Goal: Download file/media

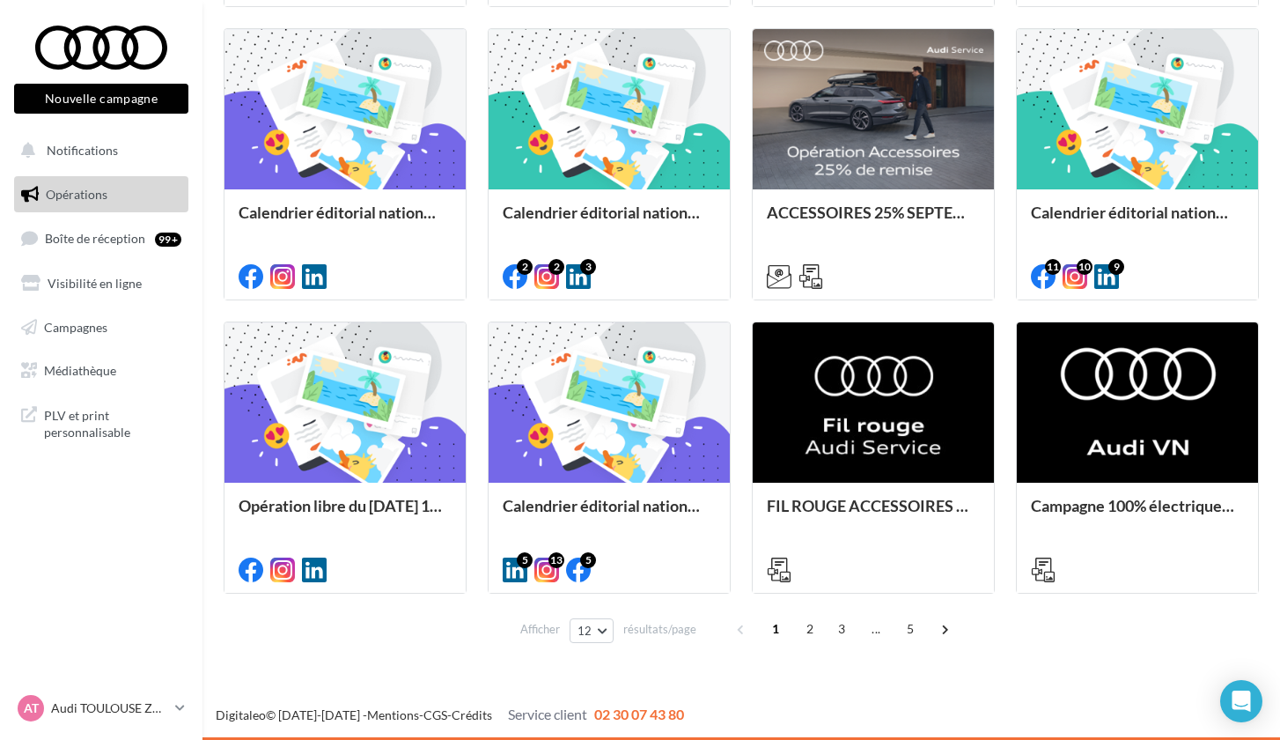
scroll to position [766, 0]
click at [805, 631] on span "2" at bounding box center [810, 629] width 28 height 28
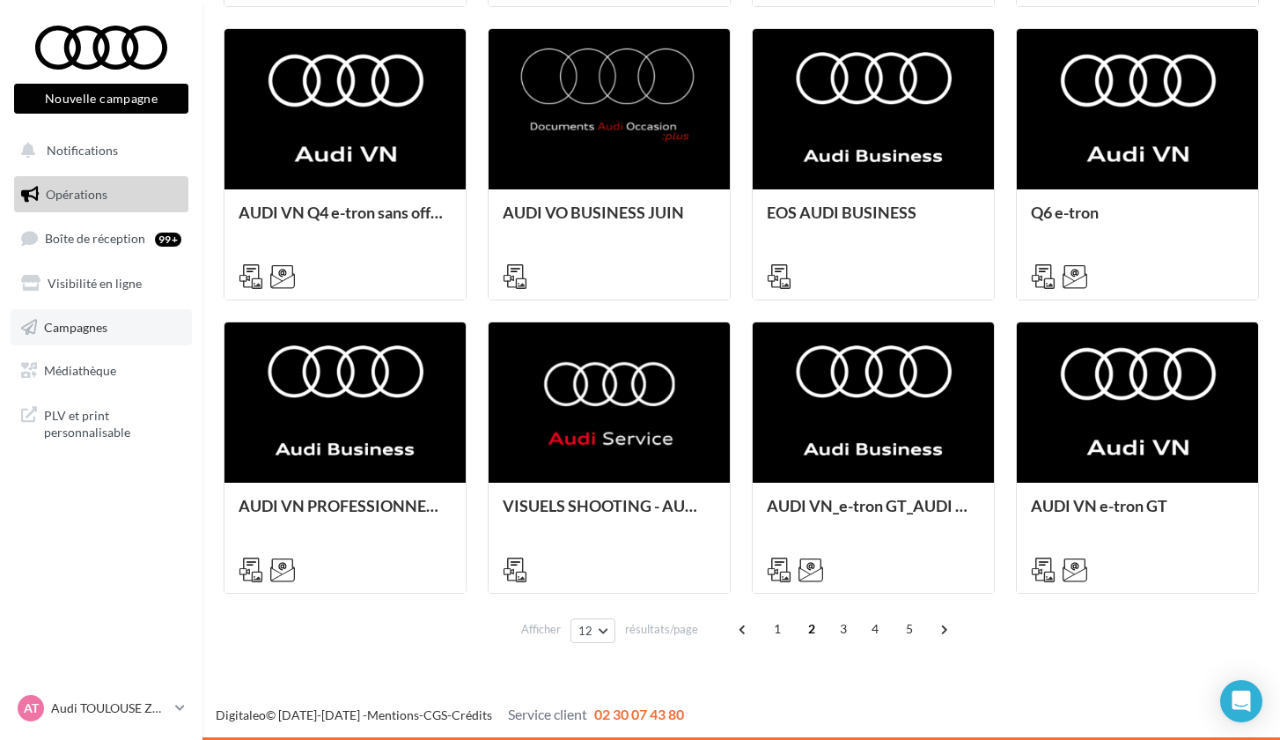
click at [89, 335] on link "Campagnes" at bounding box center [101, 327] width 181 height 37
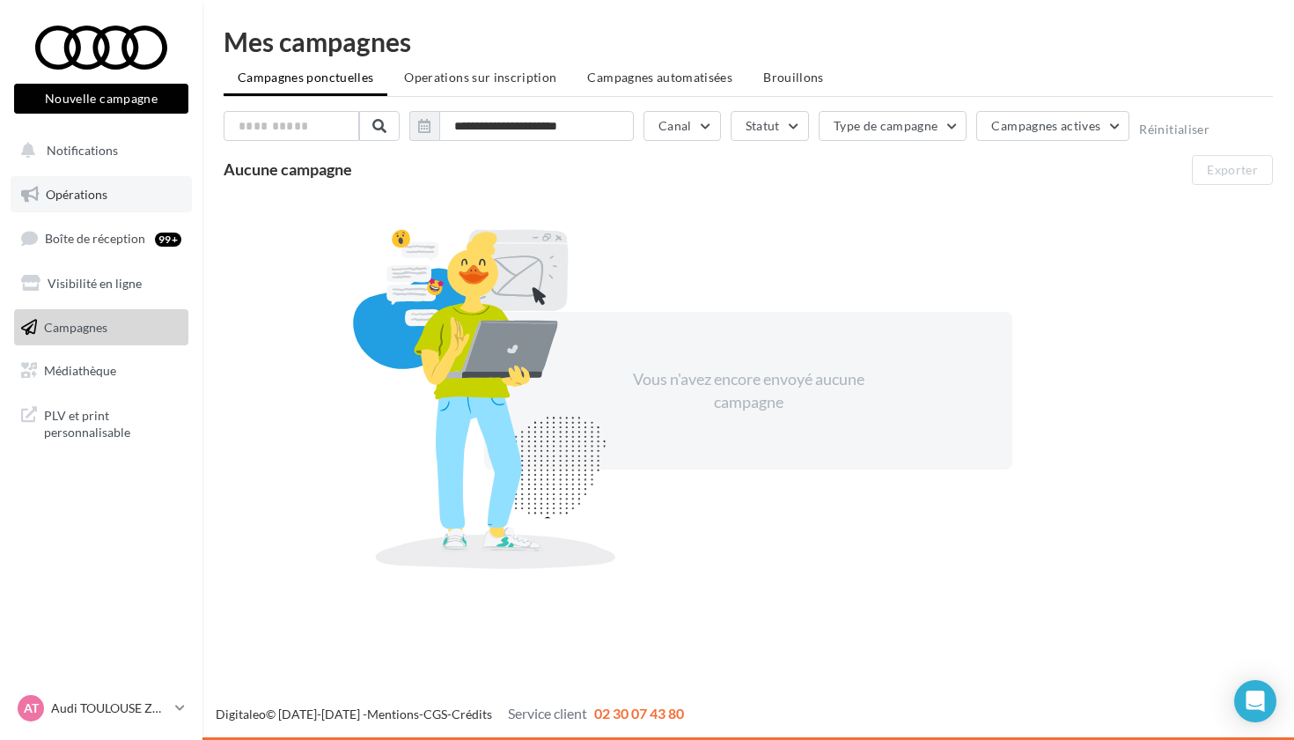
click at [110, 195] on link "Opérations" at bounding box center [101, 194] width 181 height 37
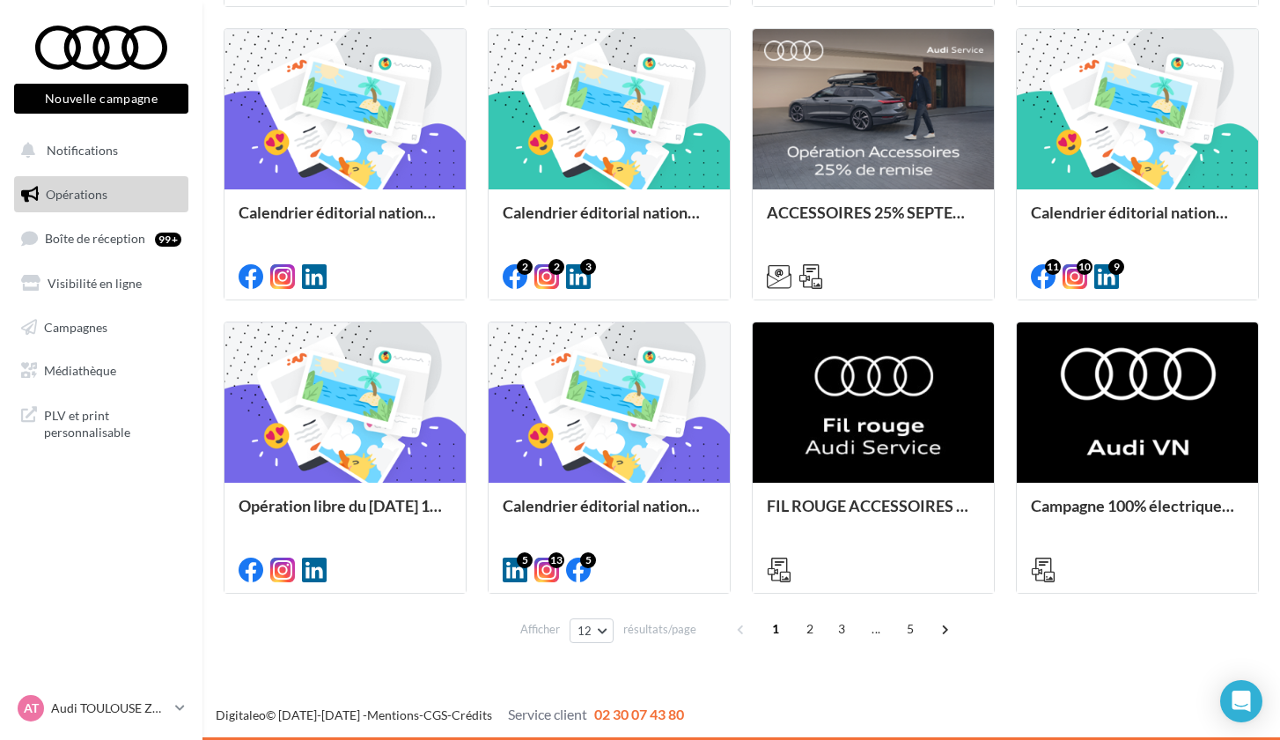
scroll to position [766, 0]
click at [809, 636] on span "2" at bounding box center [810, 629] width 28 height 28
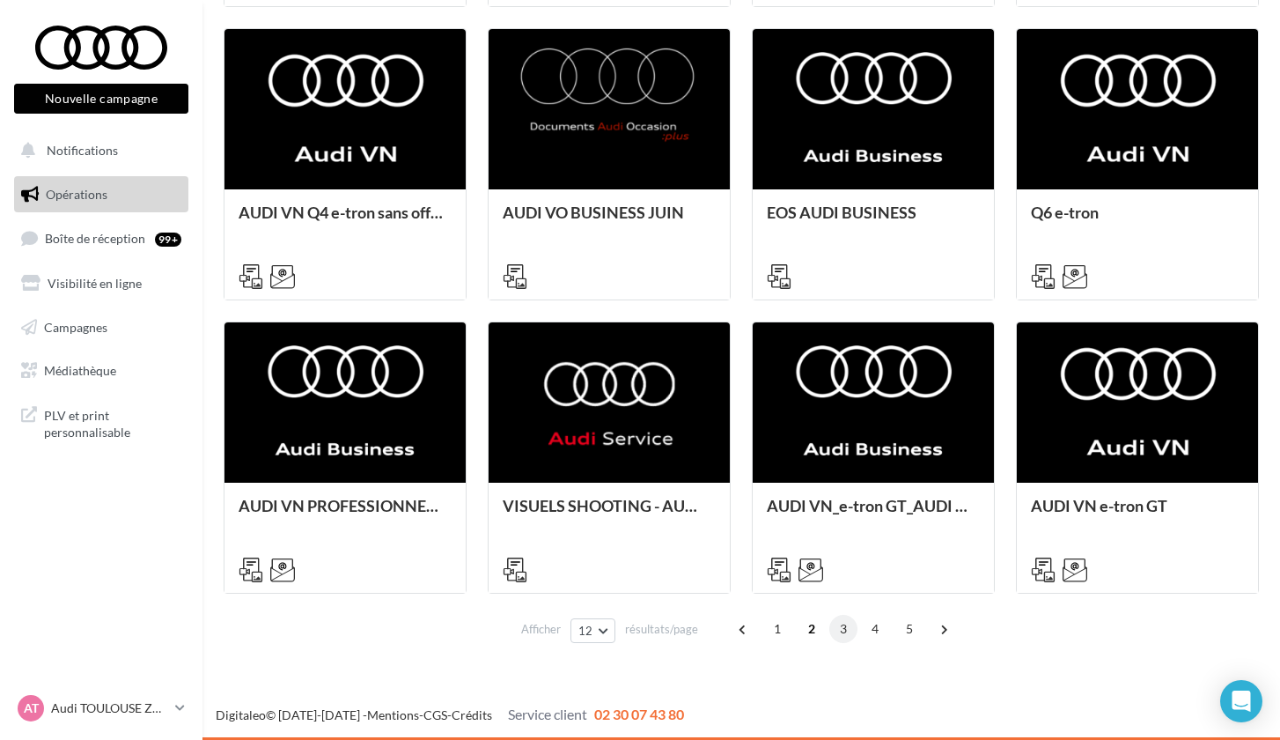
click at [839, 628] on span "3" at bounding box center [843, 629] width 28 height 28
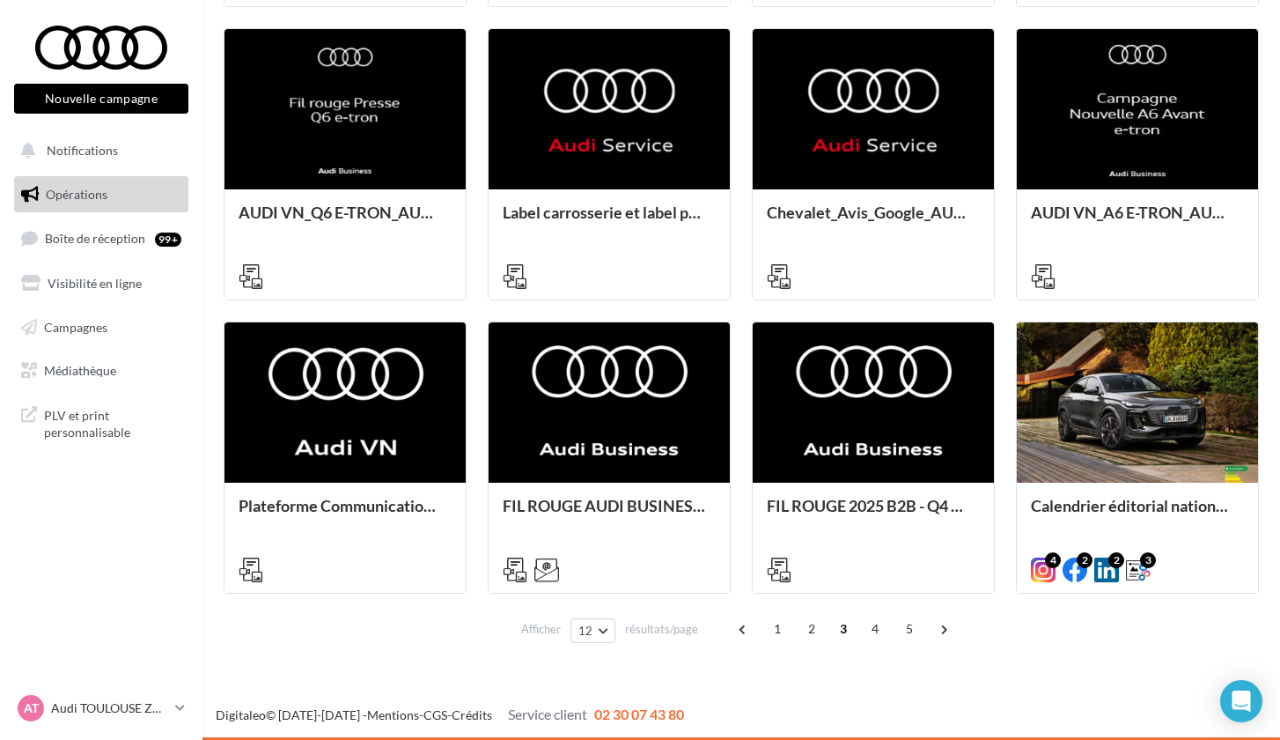
scroll to position [766, 0]
click at [870, 624] on span "4" at bounding box center [875, 629] width 28 height 28
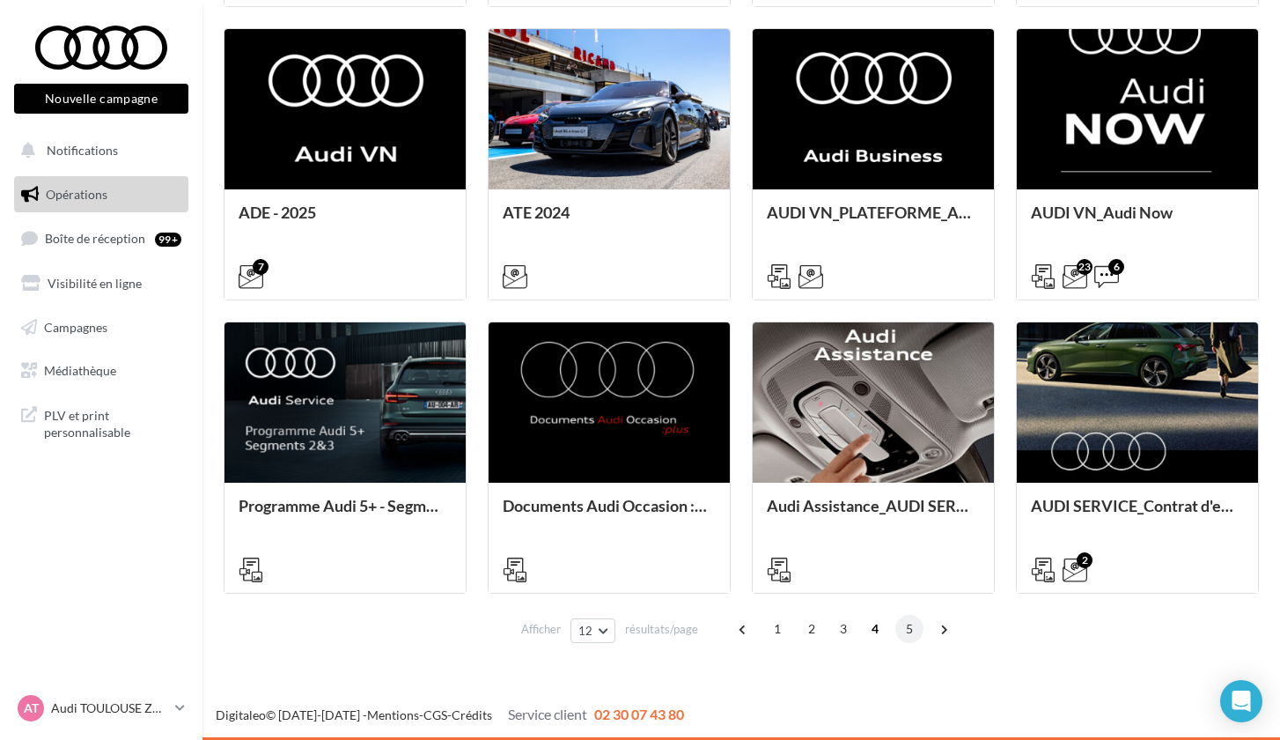
click at [910, 635] on span "5" at bounding box center [909, 629] width 28 height 28
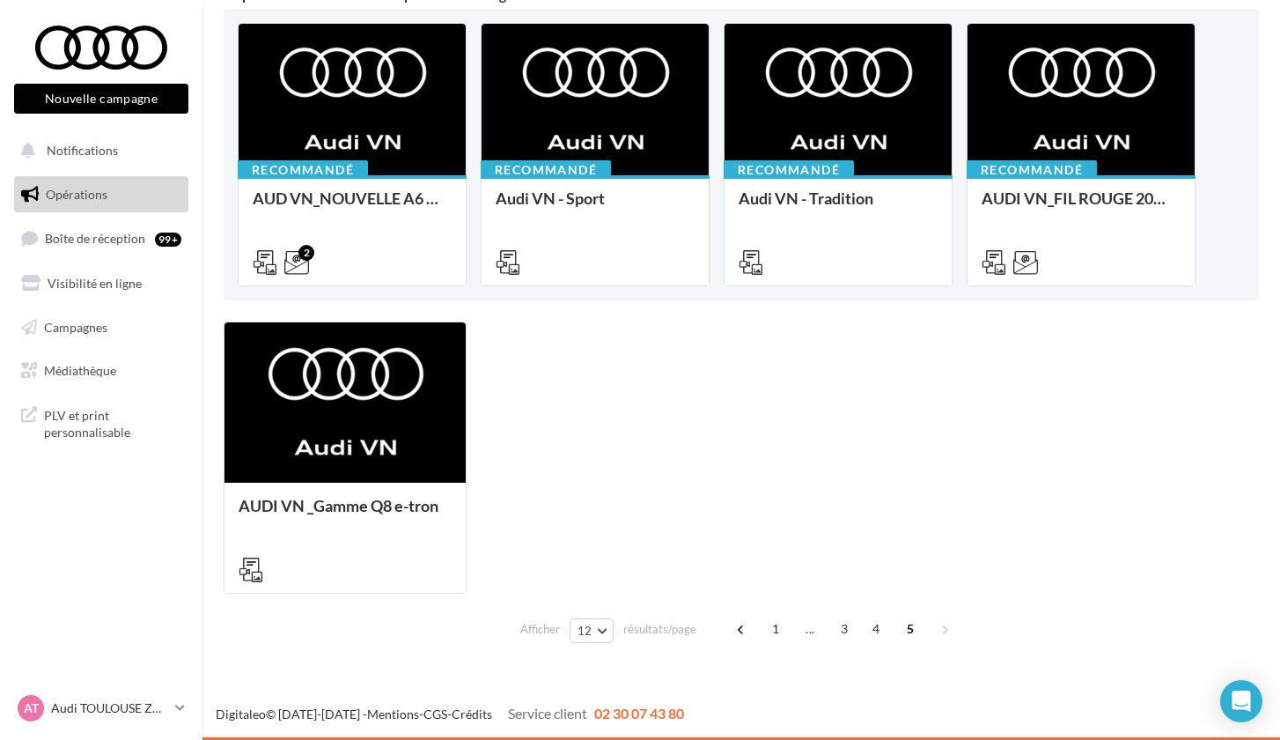
scroll to position [180, 0]
click at [762, 634] on span "1" at bounding box center [776, 629] width 28 height 28
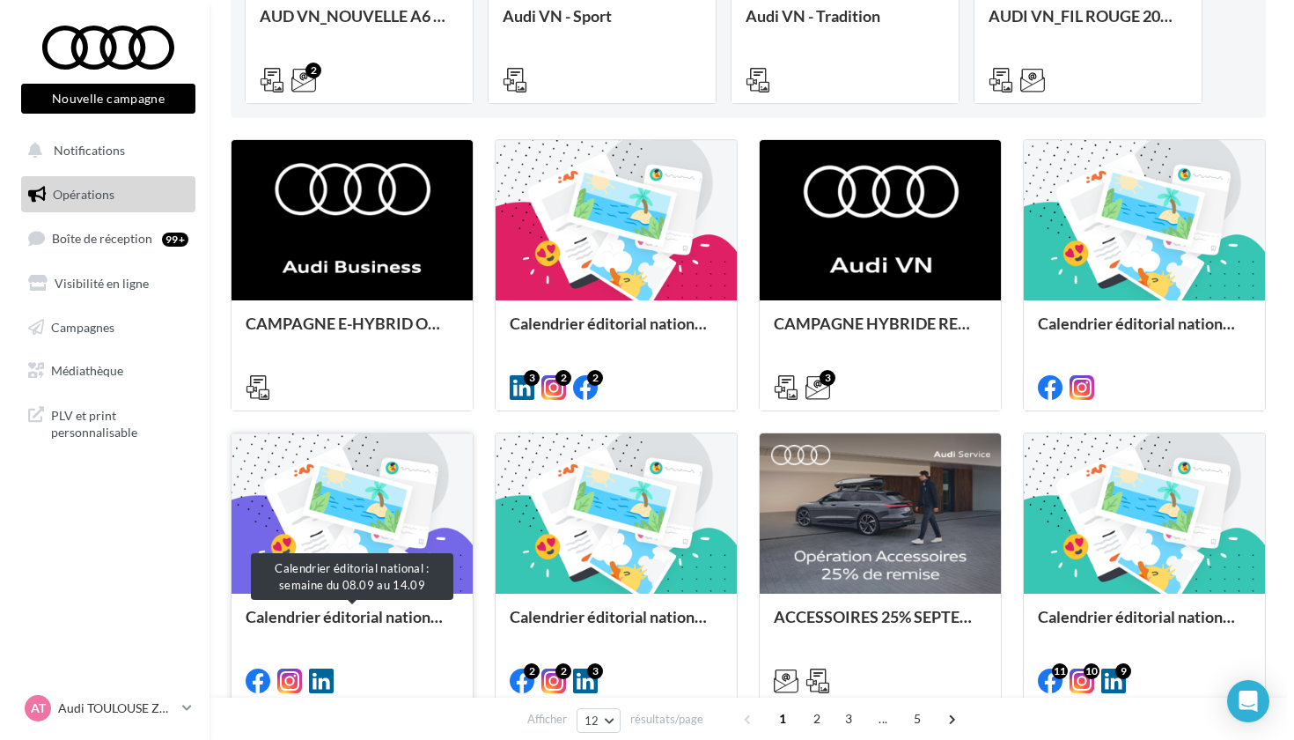
scroll to position [361, 0]
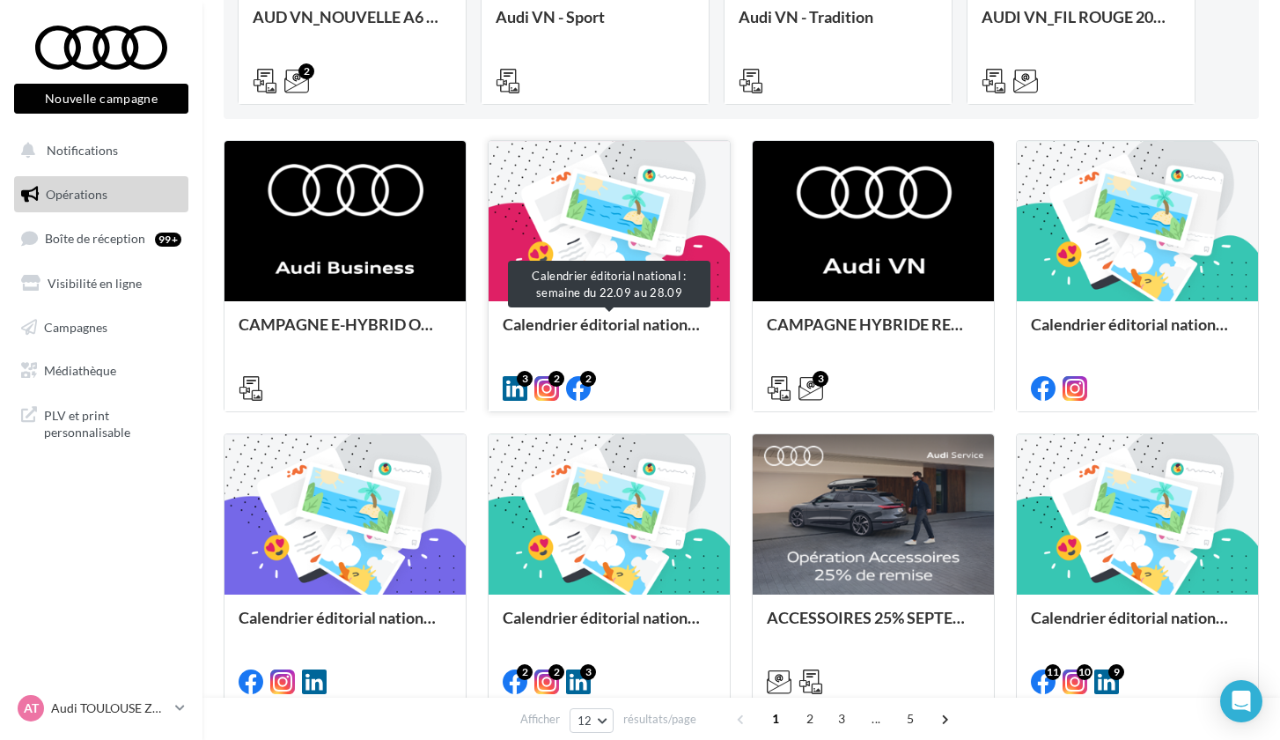
click at [665, 321] on div "Calendrier éditorial national : semaine du 22.09 au 28.09" at bounding box center [609, 332] width 213 height 35
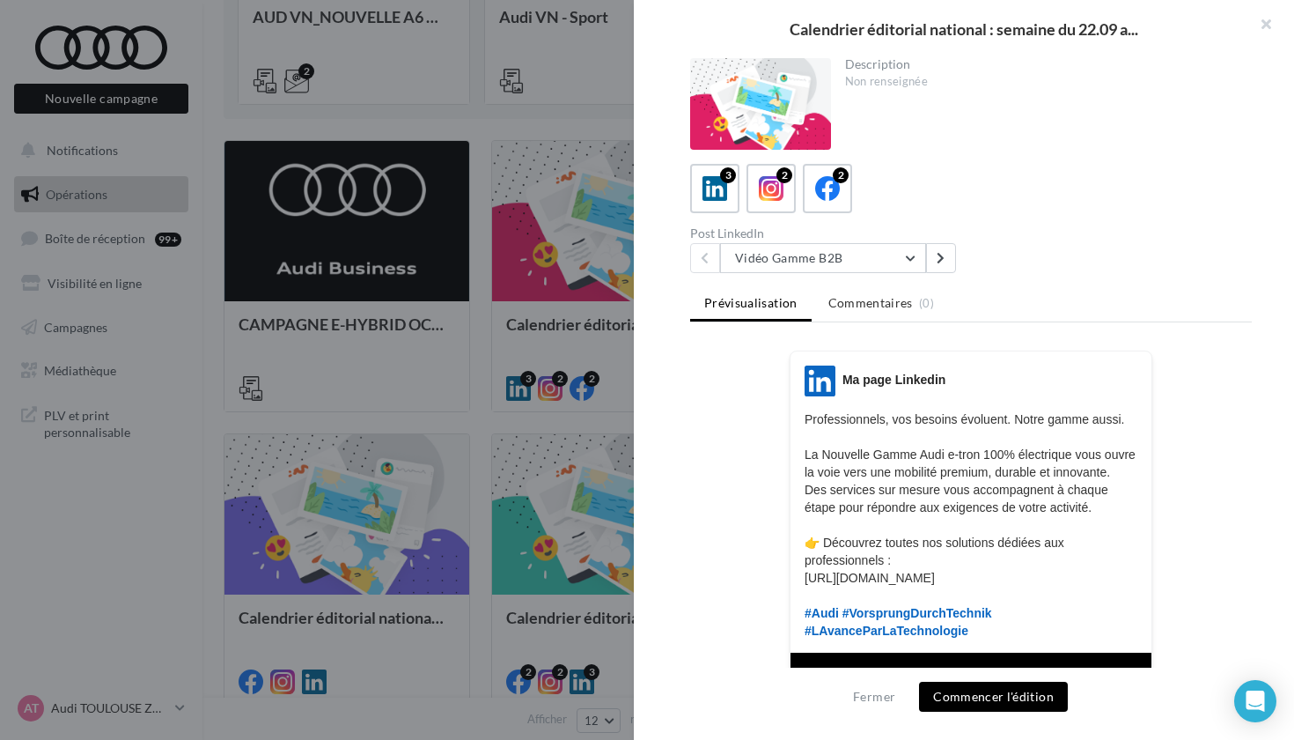
scroll to position [0, 0]
click at [775, 198] on icon at bounding box center [772, 189] width 26 height 26
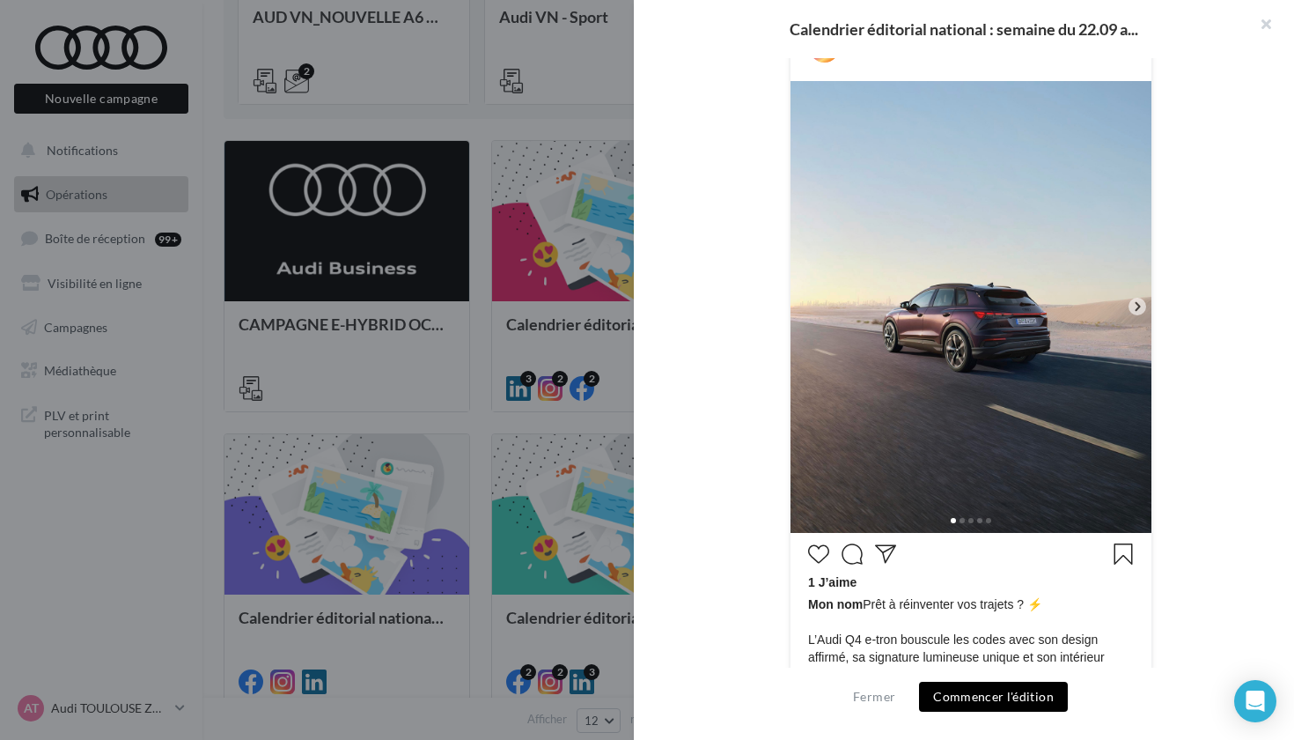
scroll to position [369, 0]
click at [1130, 311] on icon at bounding box center [1138, 306] width 16 height 16
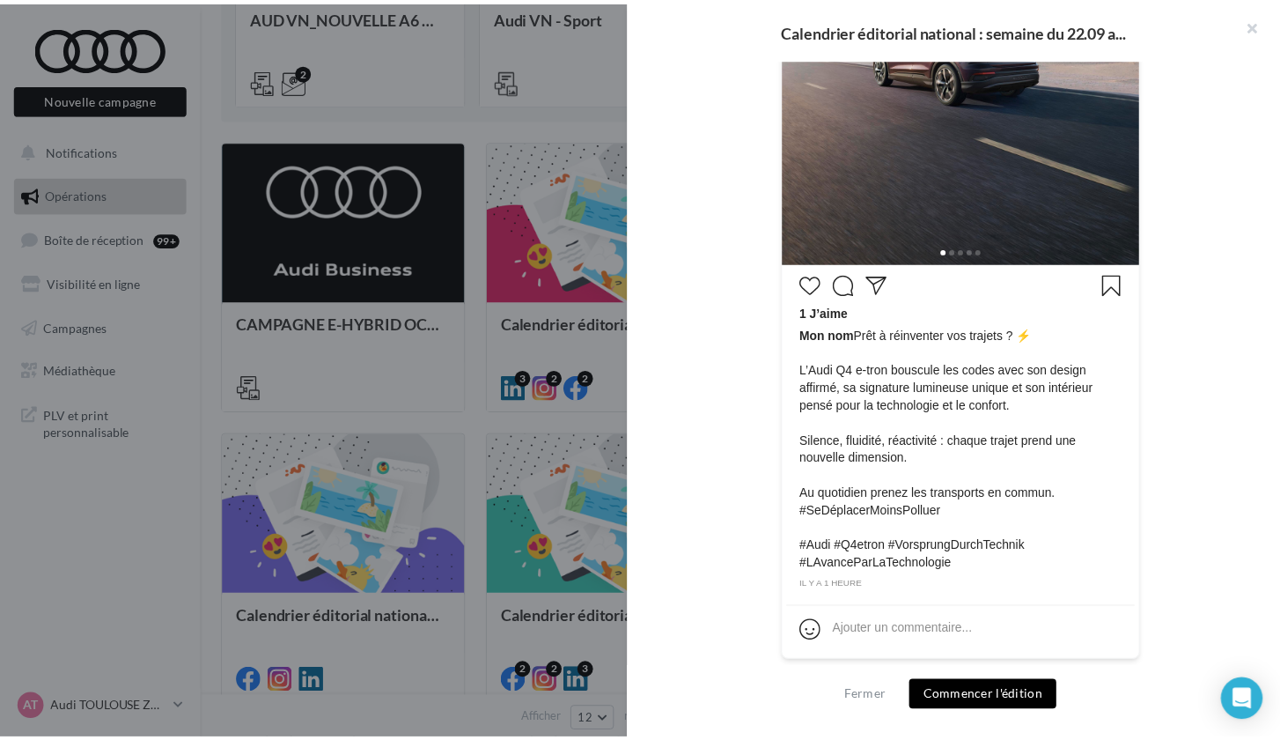
scroll to position [637, 0]
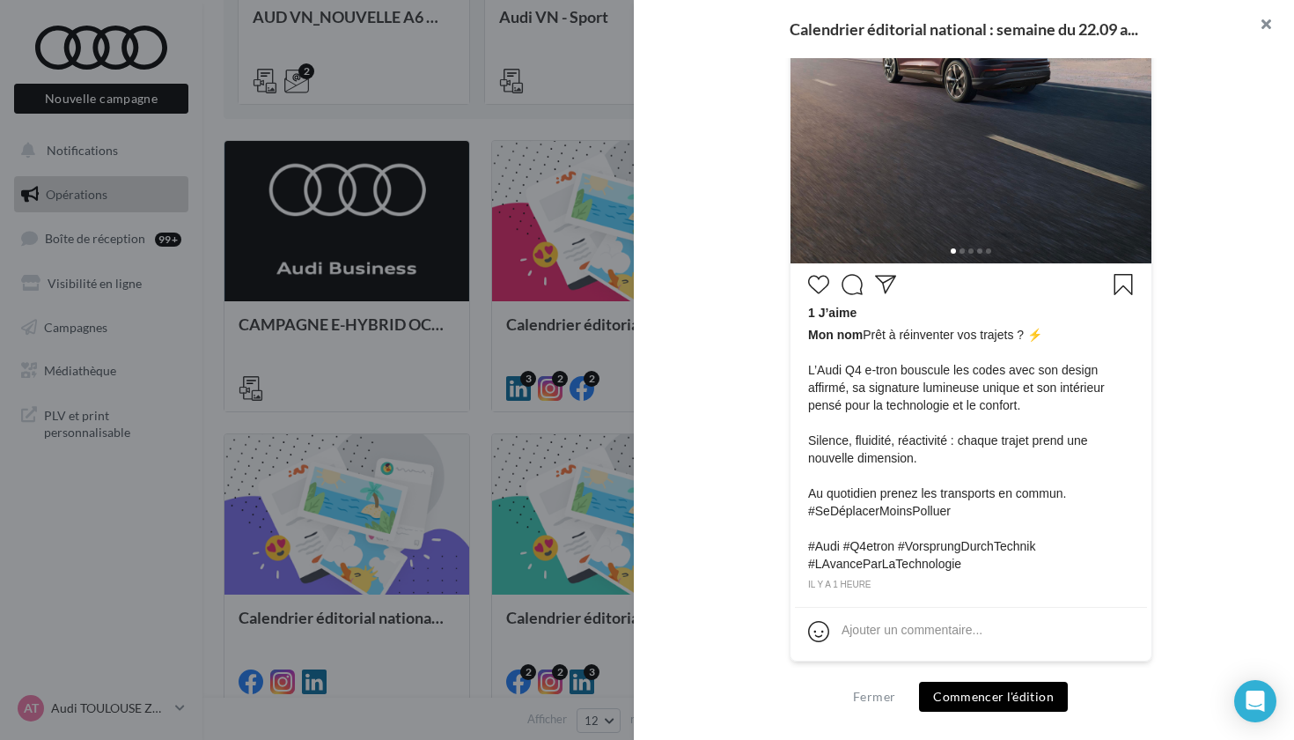
click at [1268, 18] on button "button" at bounding box center [1259, 26] width 70 height 53
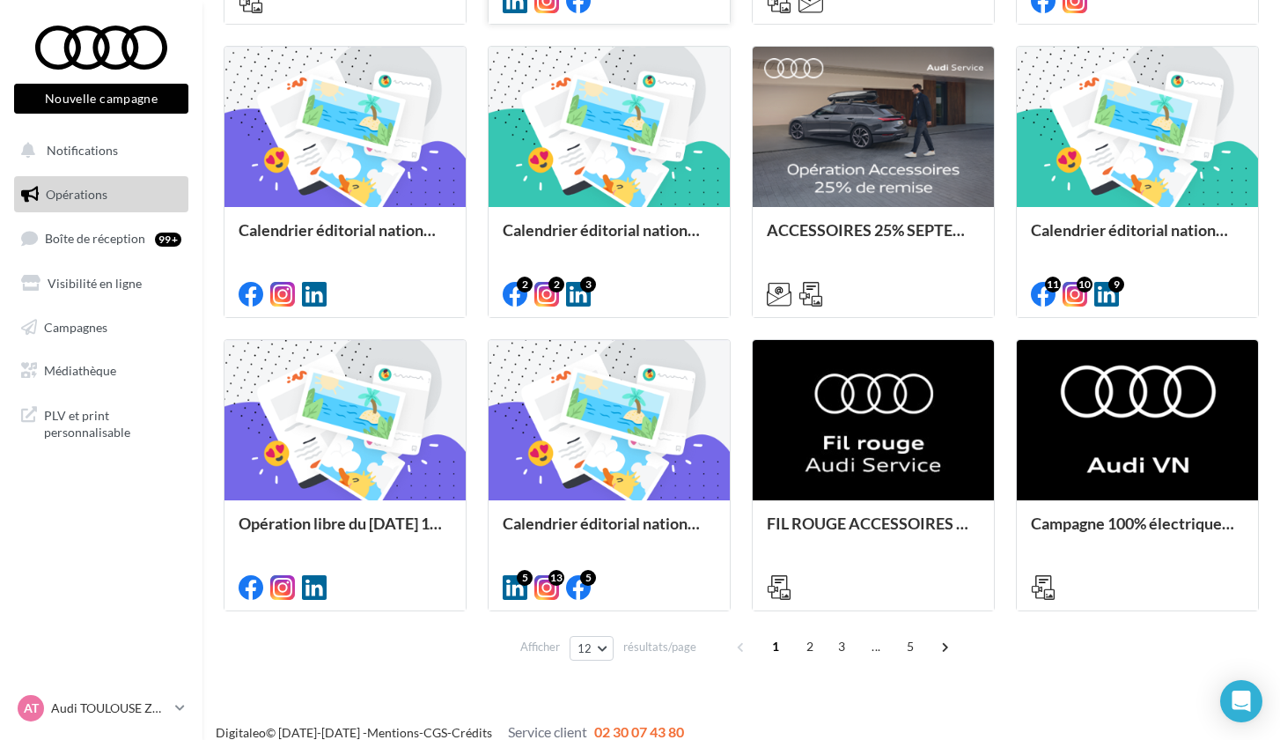
scroll to position [750, 0]
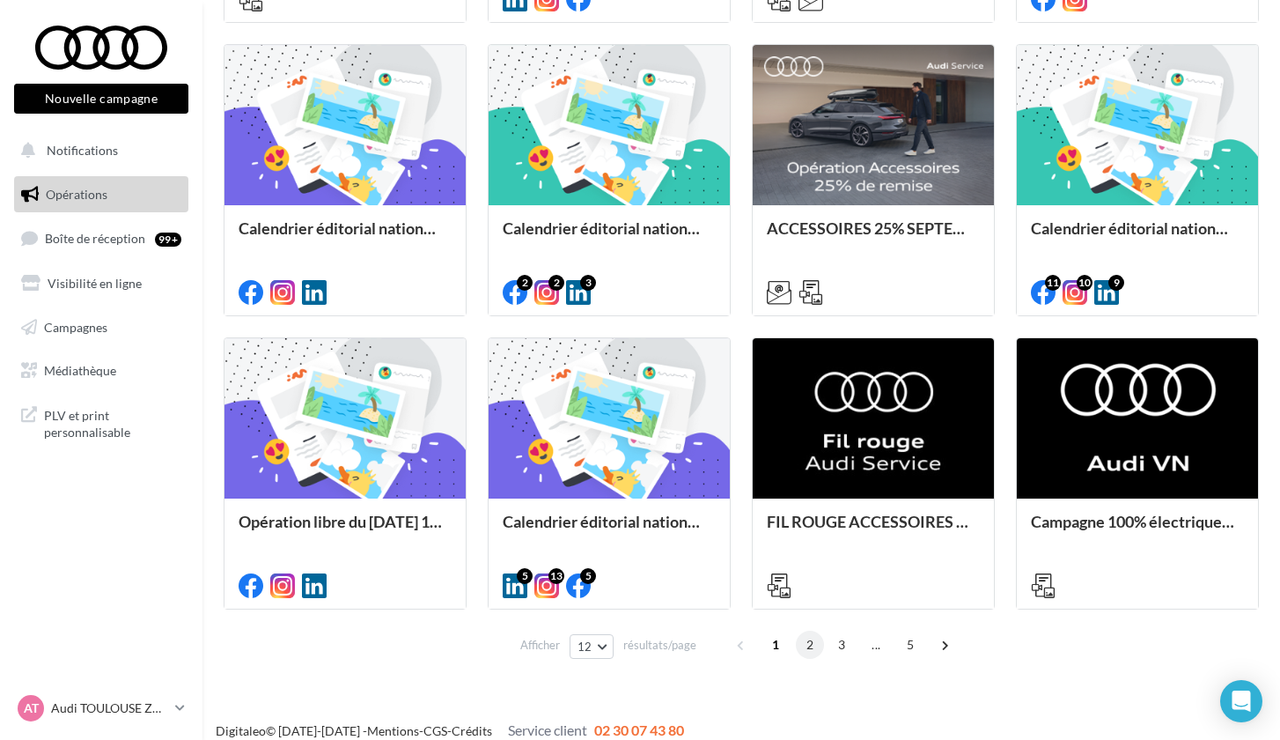
click at [800, 639] on span "2" at bounding box center [810, 644] width 28 height 28
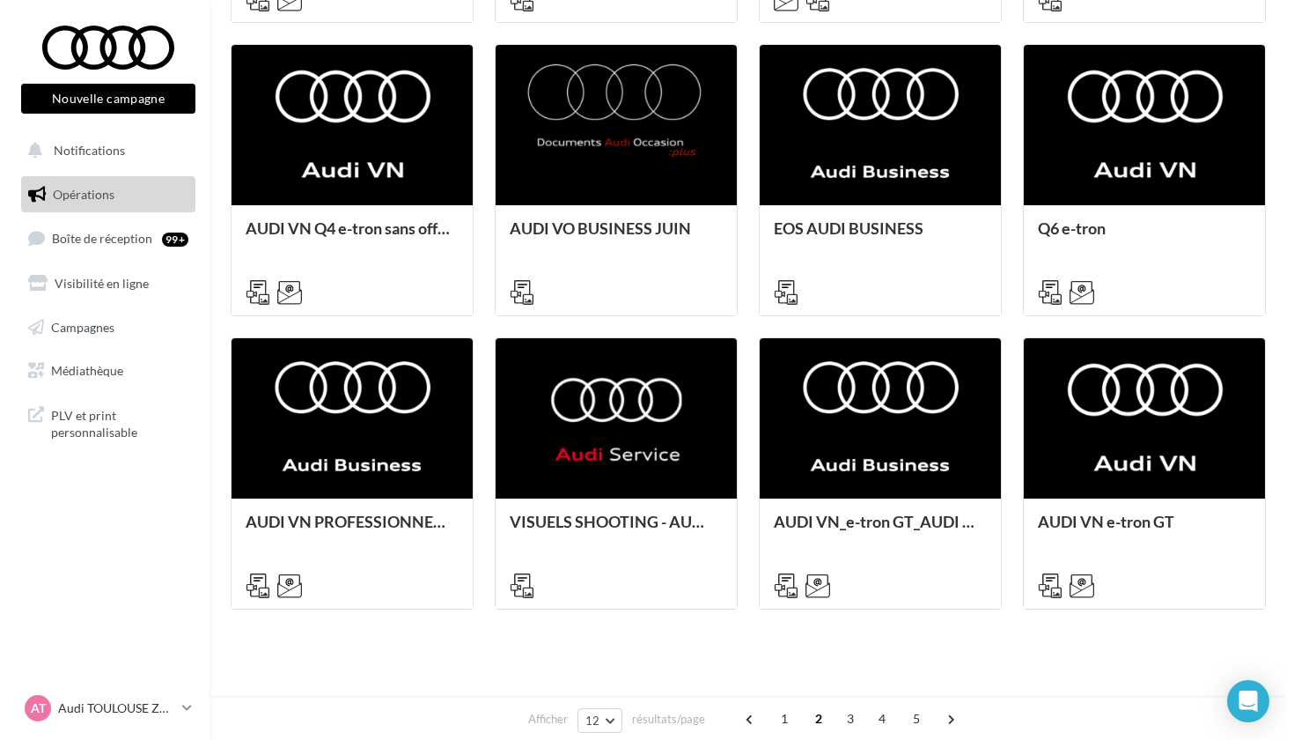
scroll to position [430, 0]
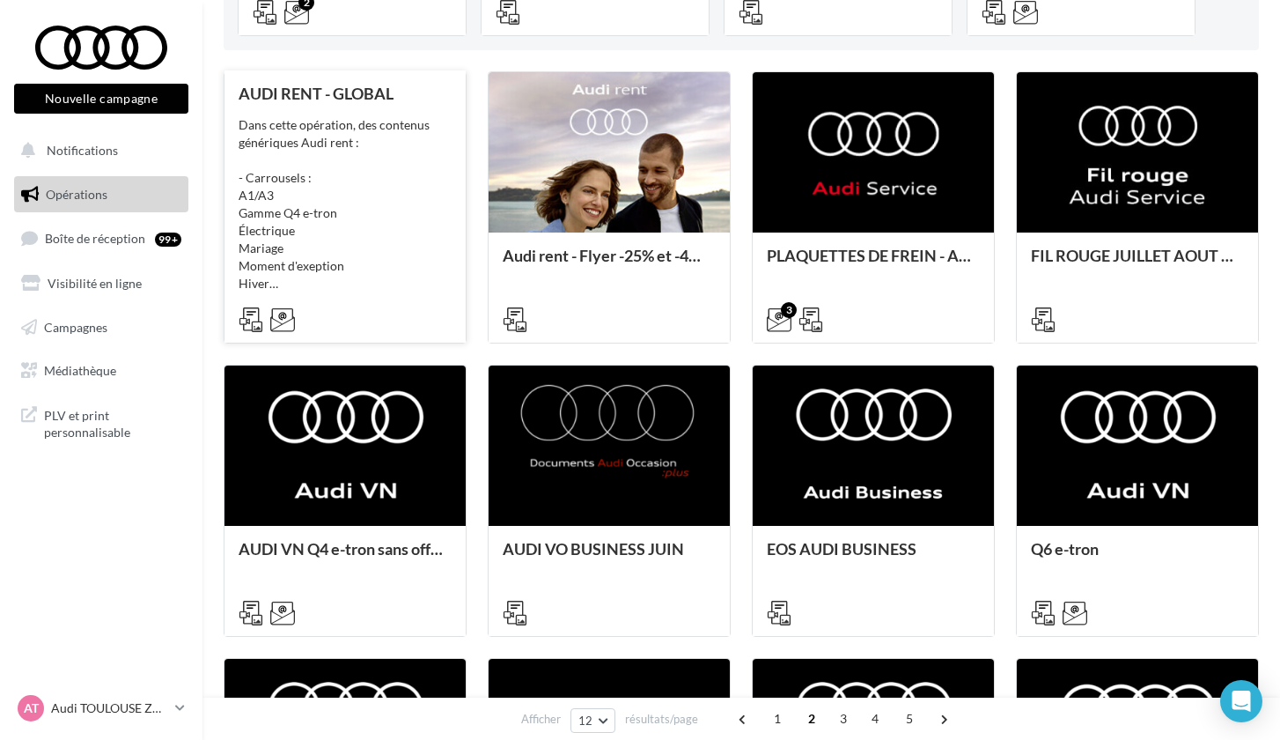
click at [360, 188] on div "Dans cette opération, des contenus génériques Audi rent : - Carrousels : A1/A3 …" at bounding box center [345, 204] width 213 height 176
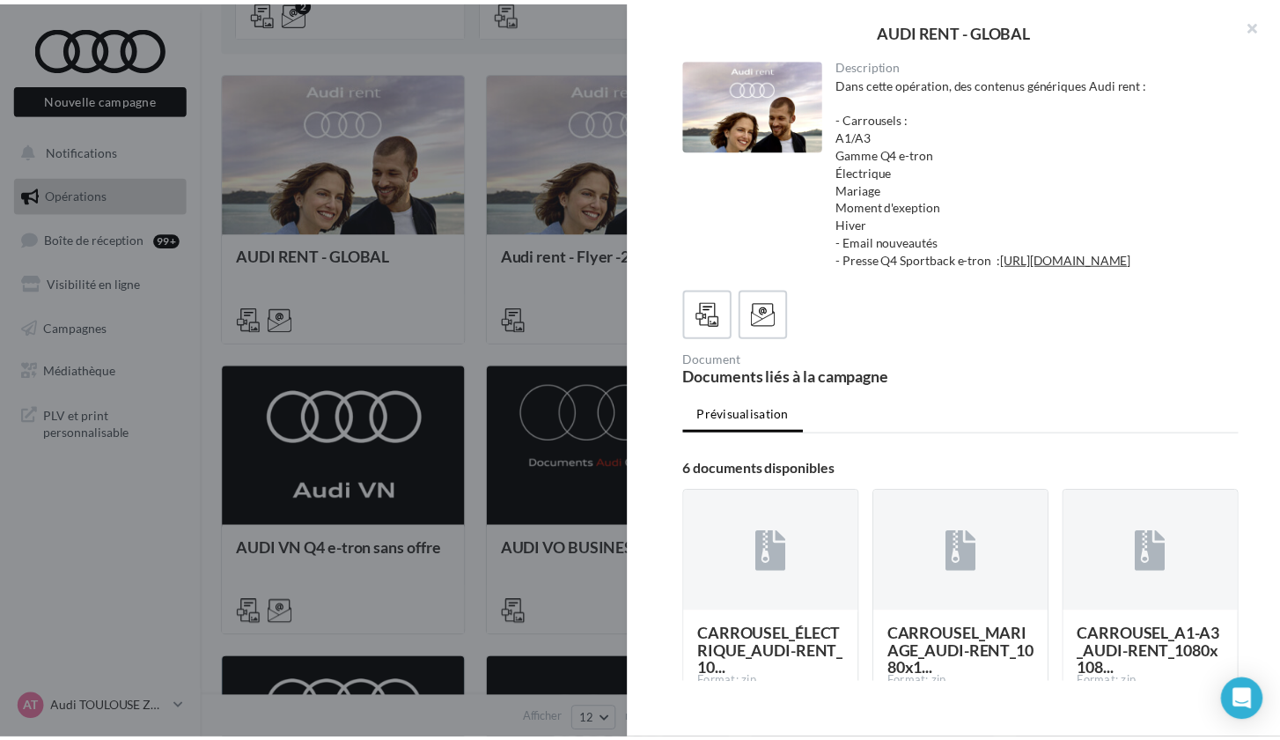
scroll to position [0, 0]
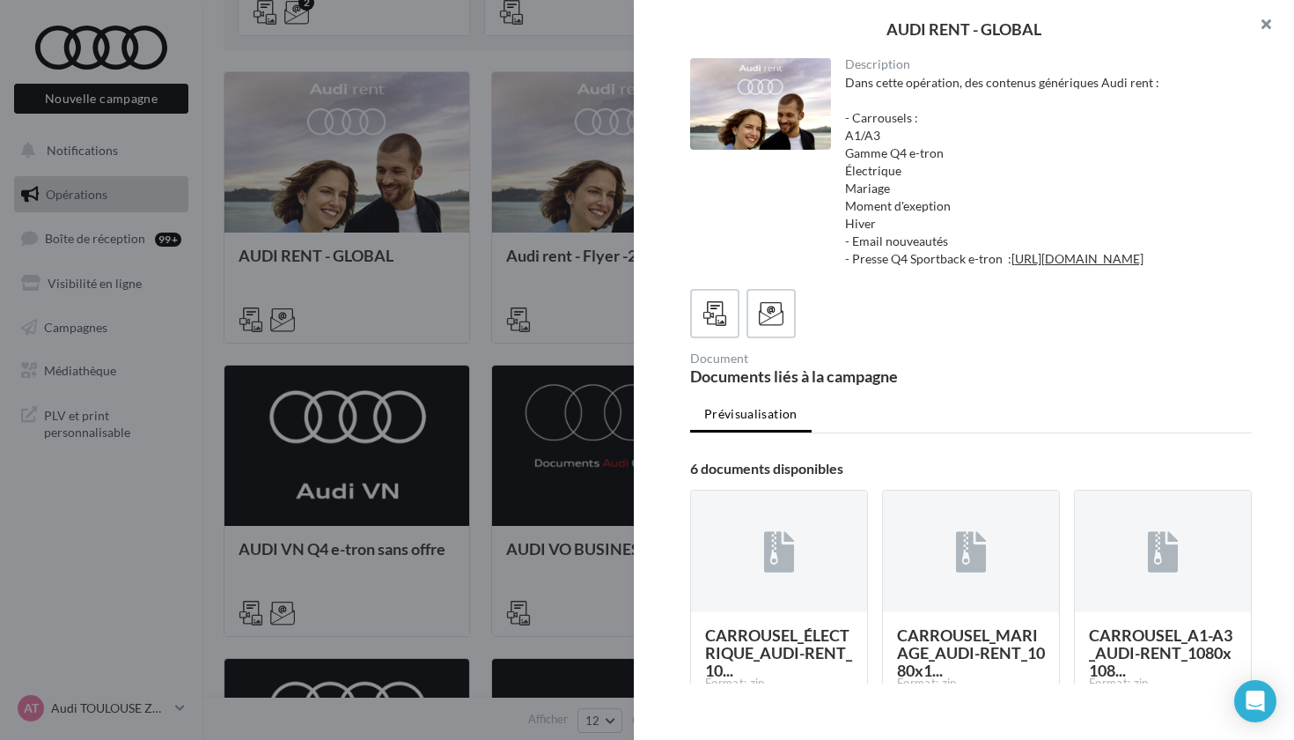
click at [1268, 27] on button "button" at bounding box center [1259, 26] width 70 height 53
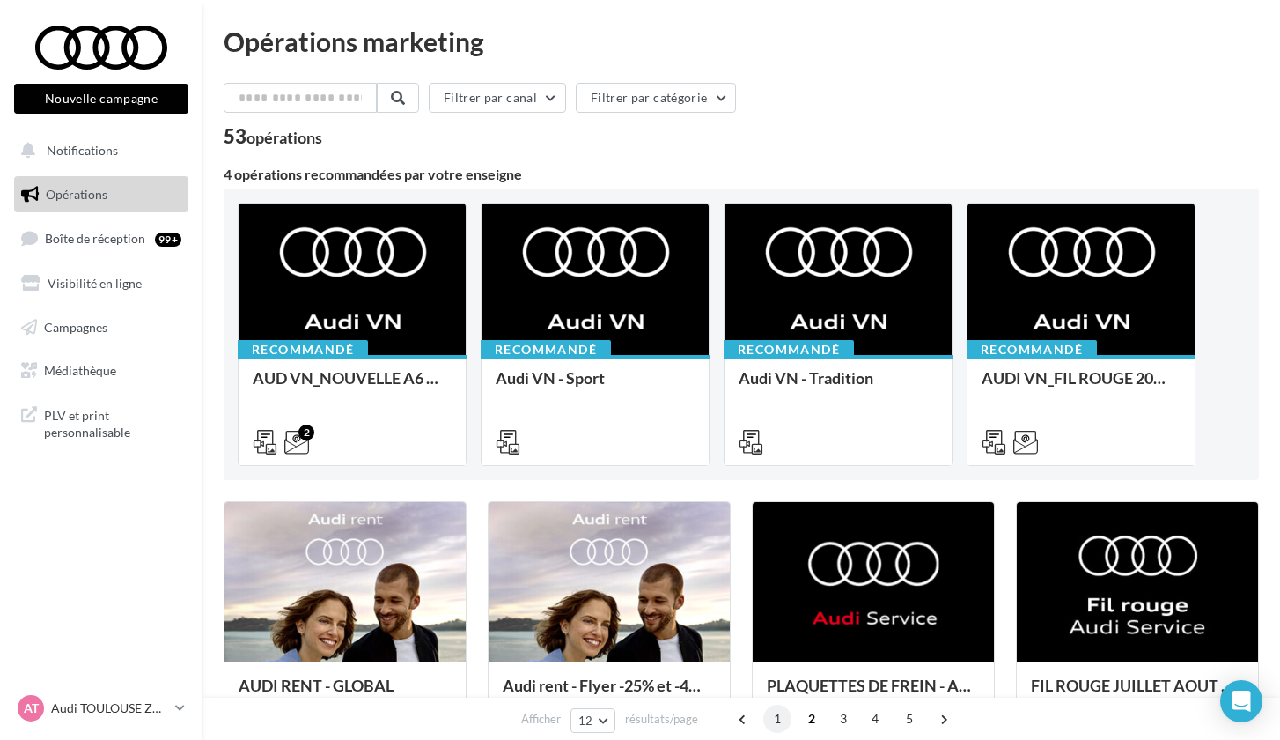
click at [777, 717] on span "1" at bounding box center [777, 718] width 28 height 28
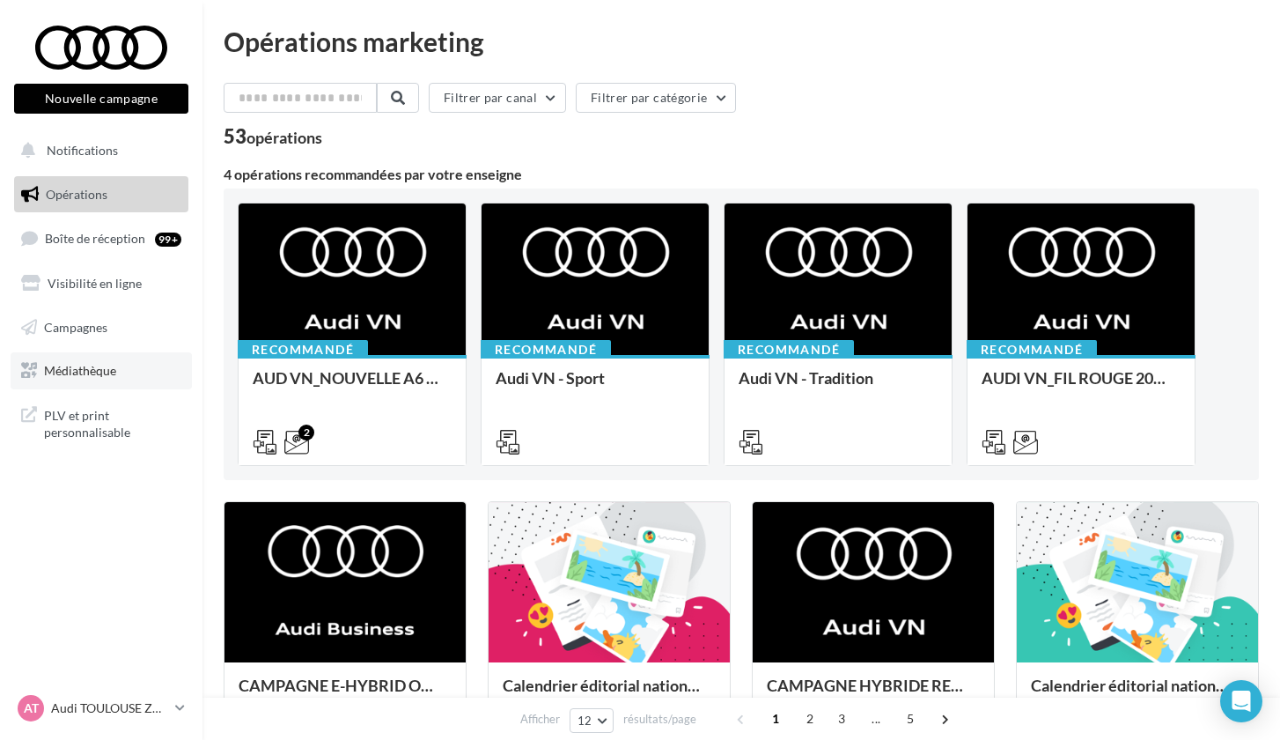
click at [90, 373] on span "Médiathèque" at bounding box center [80, 370] width 72 height 15
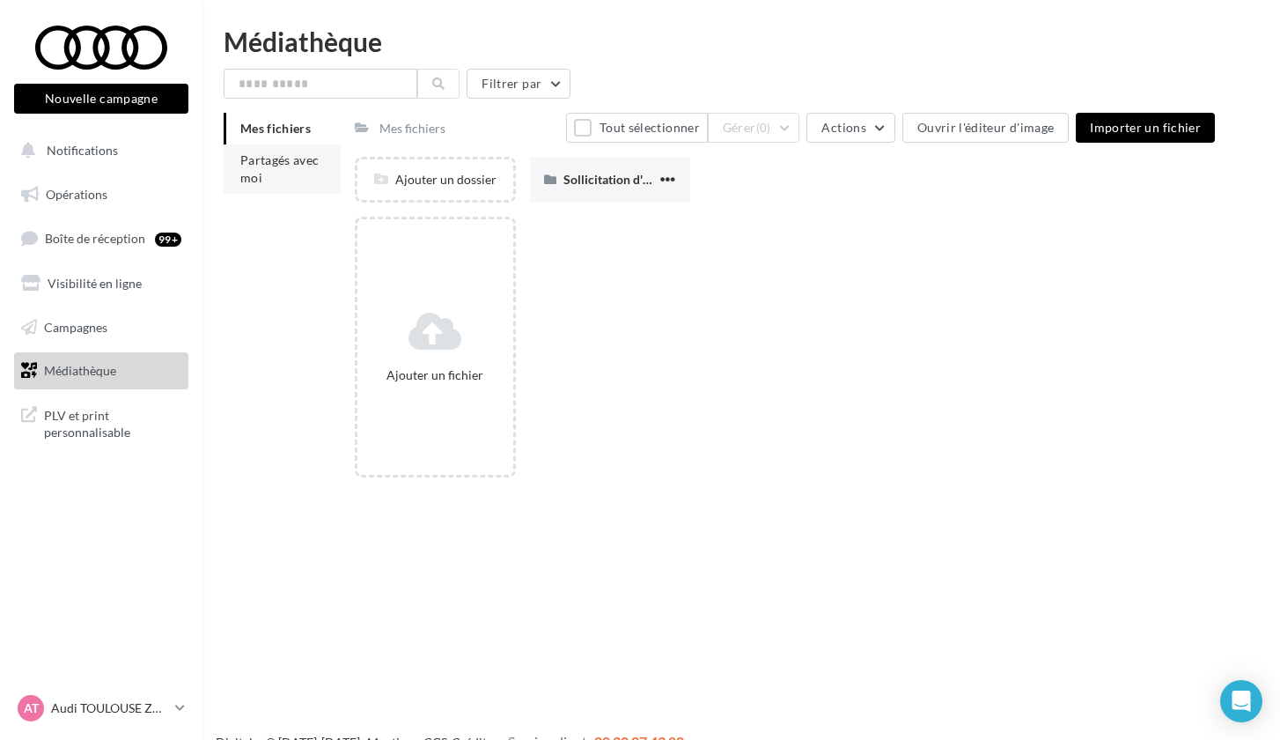
click at [299, 165] on span "Partagés avec moi" at bounding box center [279, 168] width 79 height 33
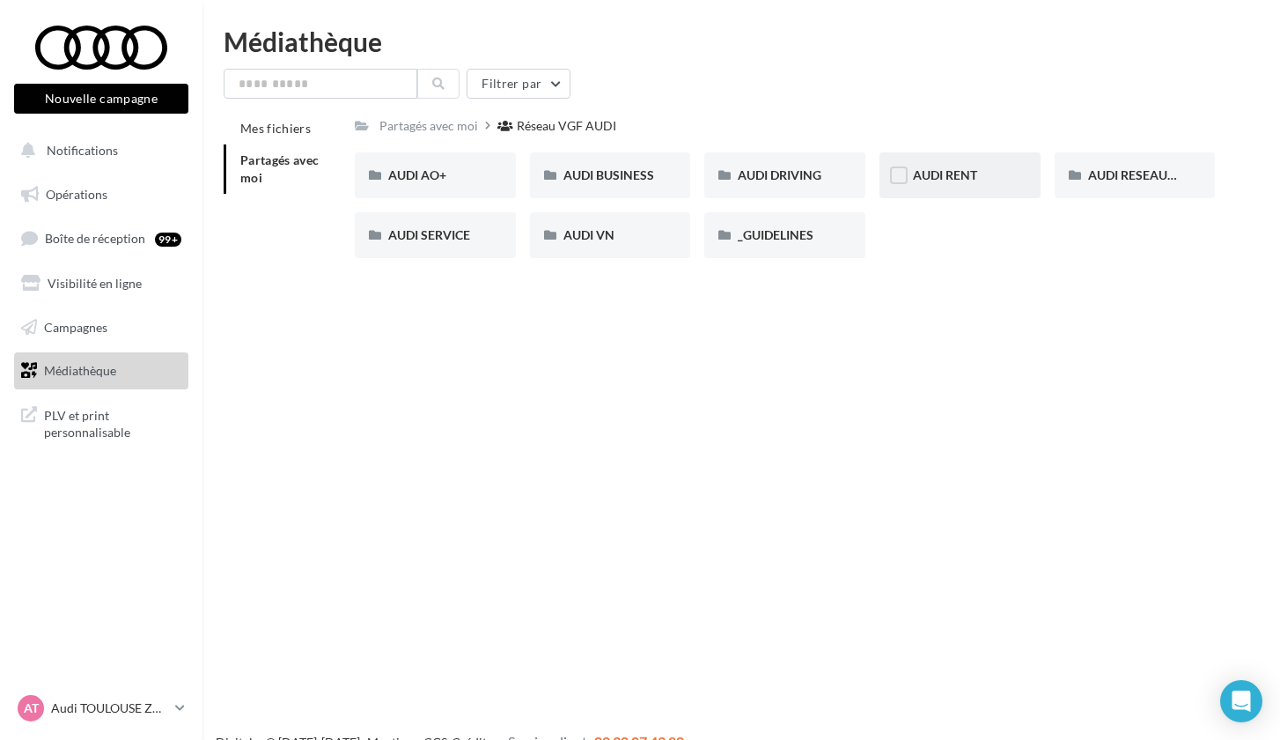
click at [996, 172] on div "AUDI RENT" at bounding box center [960, 175] width 94 height 18
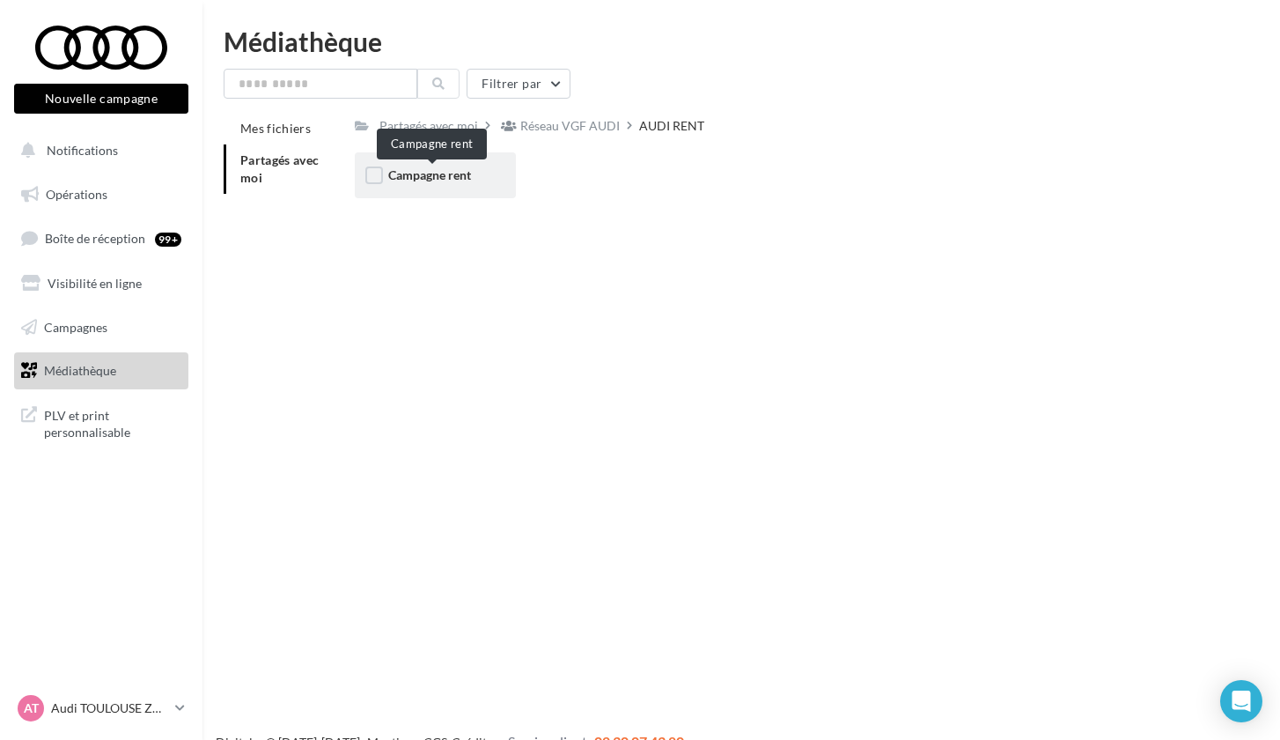
click at [468, 172] on span "Campagne rent" at bounding box center [429, 174] width 83 height 15
click at [467, 172] on span "CARROUSELS" at bounding box center [427, 174] width 78 height 15
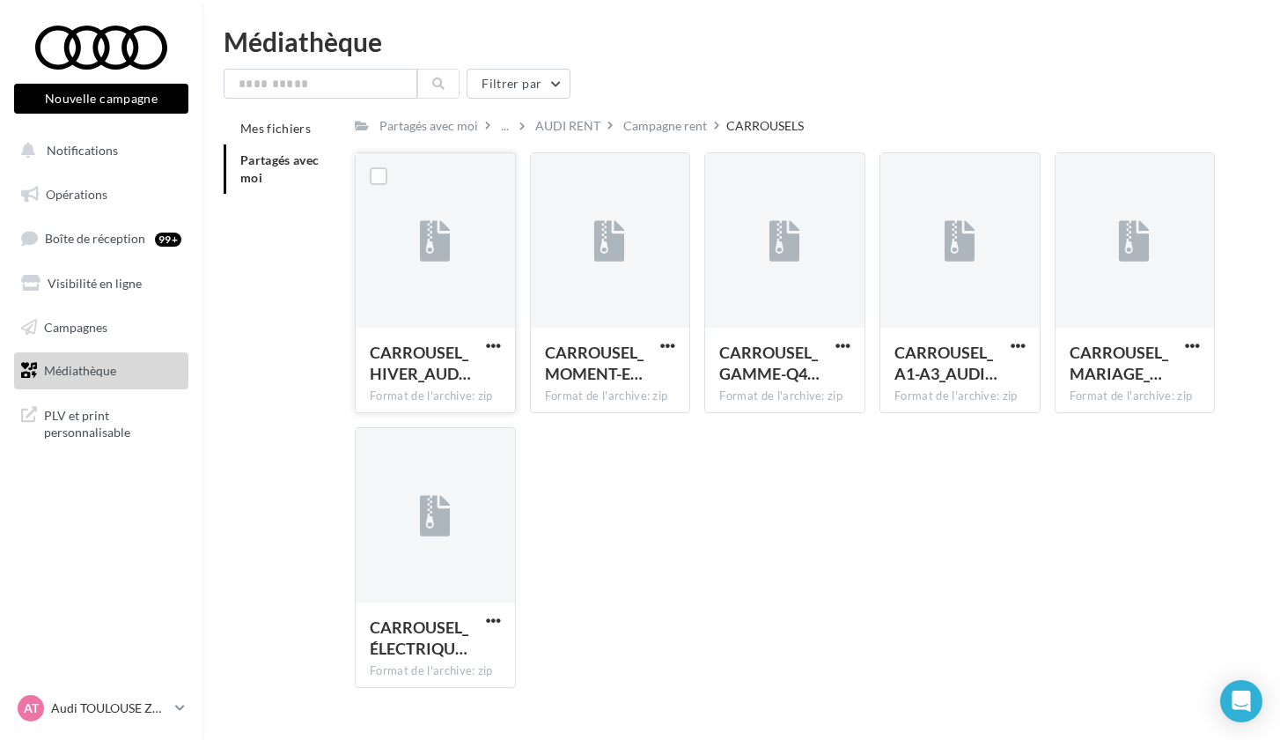
click at [434, 209] on div at bounding box center [435, 241] width 159 height 176
click at [451, 255] on icon at bounding box center [435, 242] width 31 height 41
click at [490, 350] on span "button" at bounding box center [493, 345] width 15 height 15
click at [468, 388] on button "Télécharger" at bounding box center [416, 380] width 176 height 46
click at [498, 618] on span "button" at bounding box center [493, 620] width 15 height 15
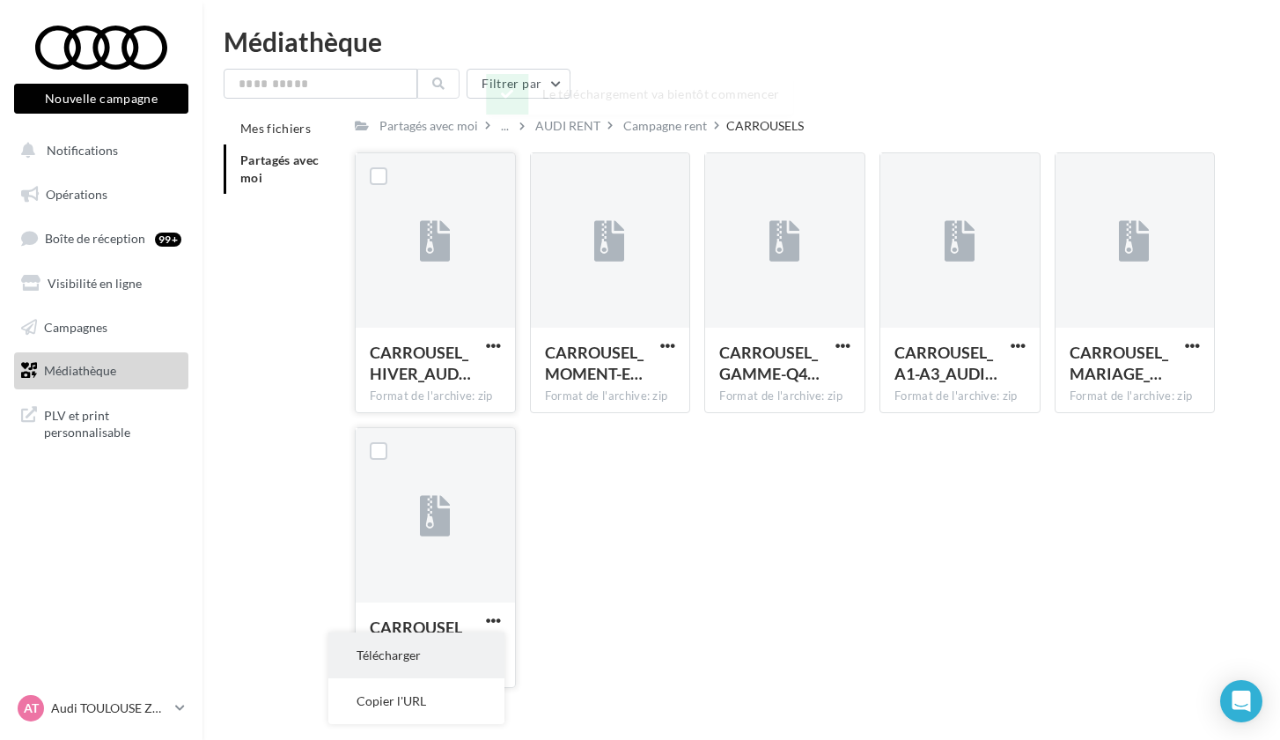
click at [462, 645] on button "Télécharger" at bounding box center [416, 655] width 176 height 46
click at [497, 350] on span "button" at bounding box center [493, 345] width 15 height 15
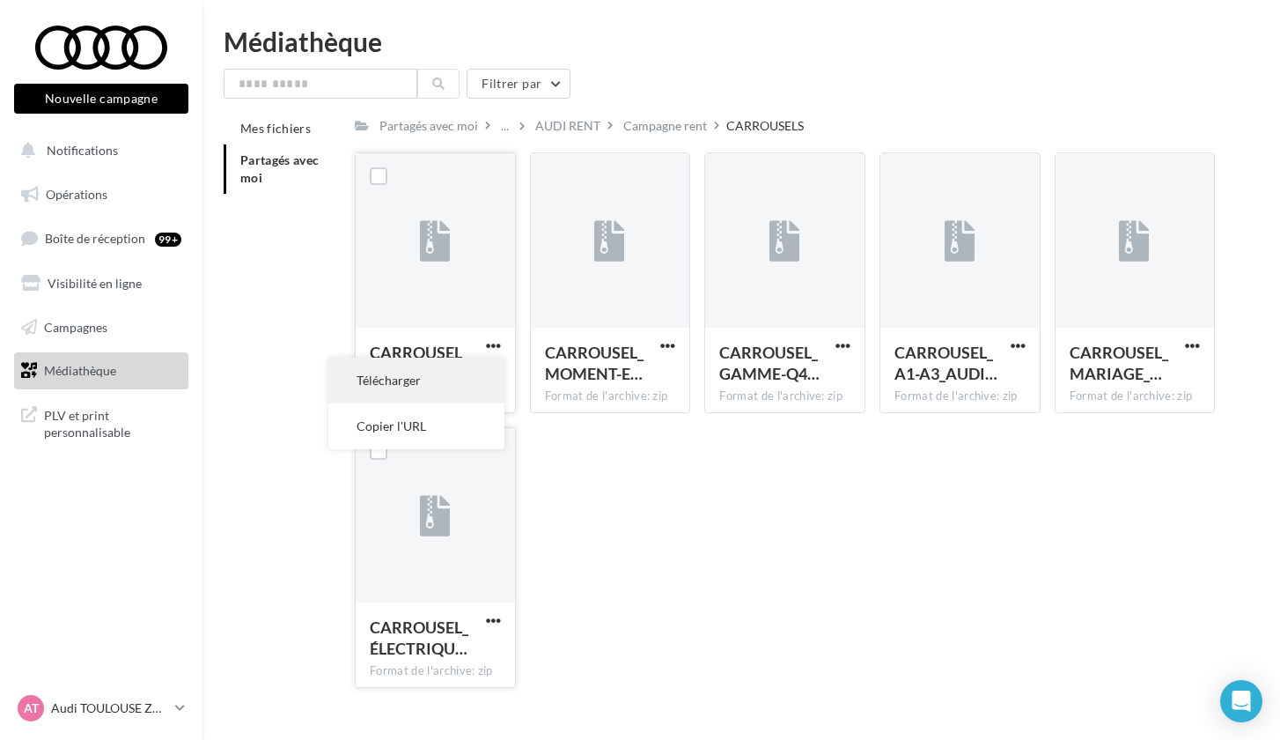
click at [419, 375] on button "Télécharger" at bounding box center [416, 380] width 176 height 46
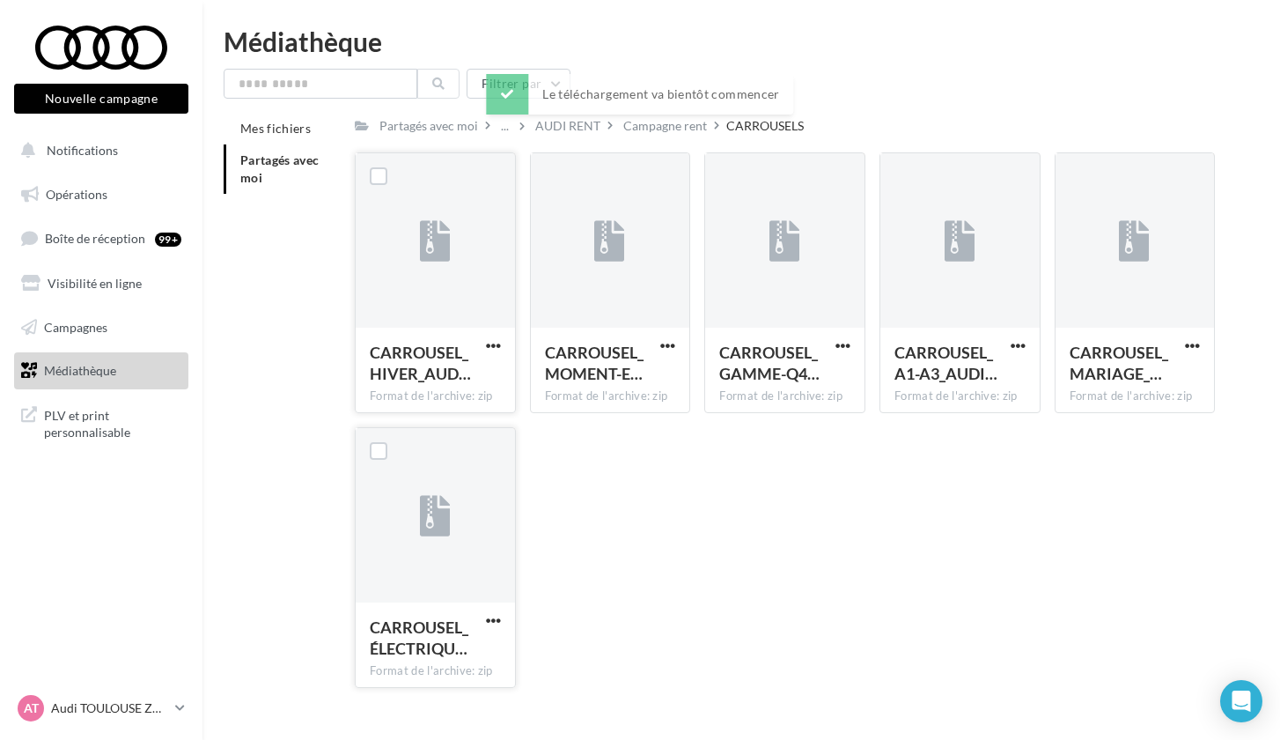
click at [614, 97] on div "Le téléchargement va bientôt commencer" at bounding box center [639, 94] width 307 height 41
click at [819, 615] on div "CARROUSEL_HIVER_AUD… Format de l'archive: zip CARROUSEL_HIVER_AUDI-RENT_1080x10…" at bounding box center [792, 426] width 874 height 549
click at [88, 198] on span "Opérations" at bounding box center [77, 194] width 62 height 15
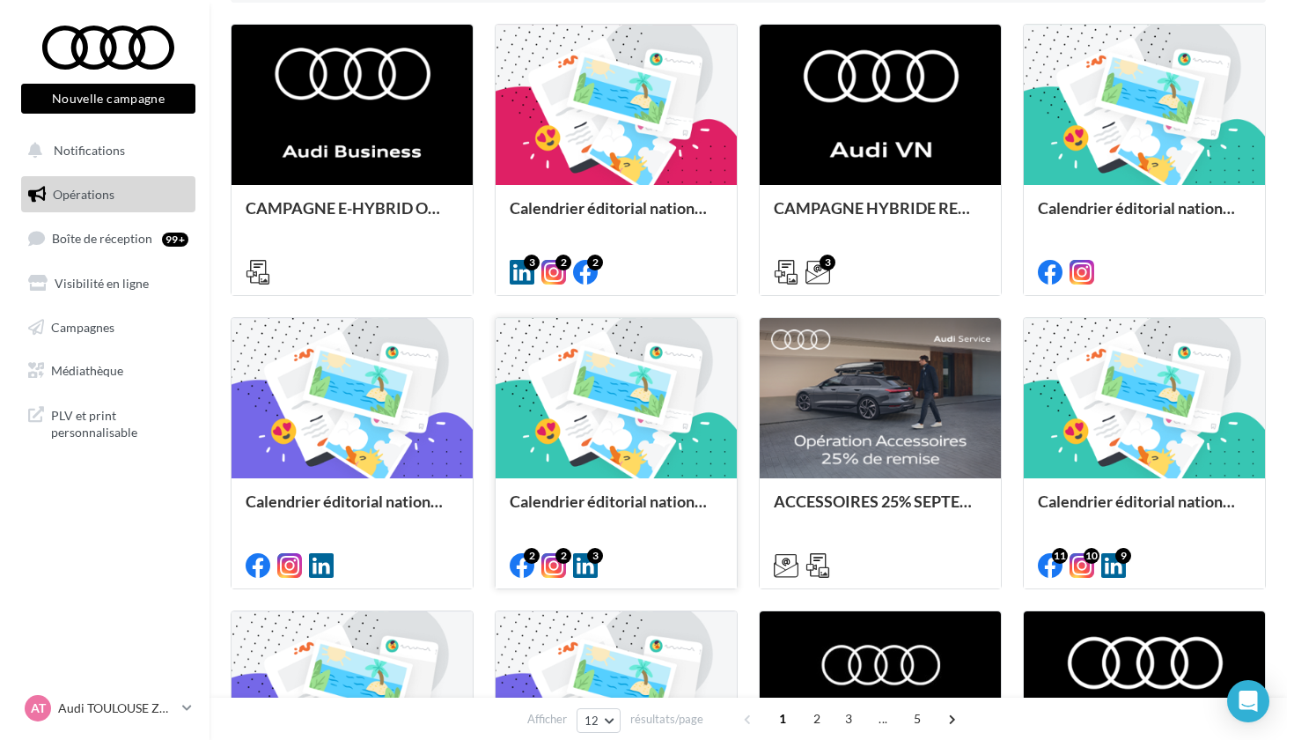
scroll to position [490, 0]
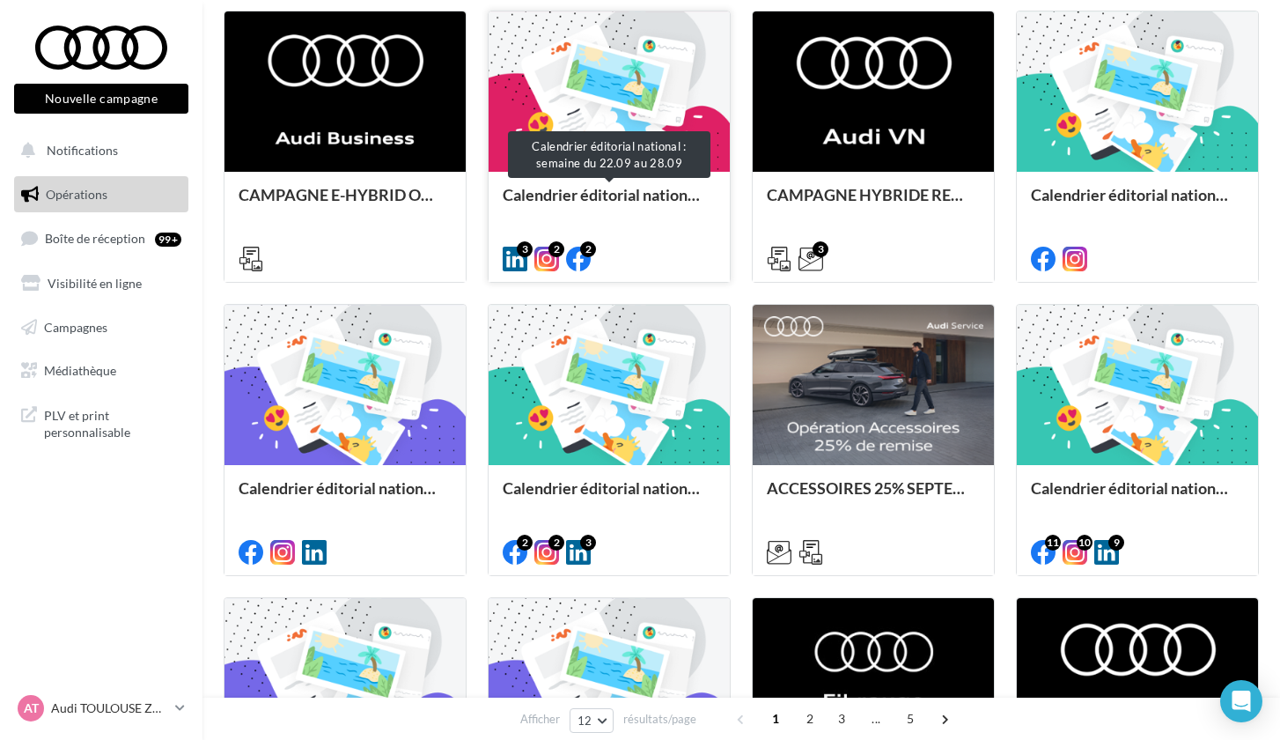
click at [653, 190] on div "Calendrier éditorial national : semaine du 22.09 au 28.09" at bounding box center [609, 203] width 213 height 35
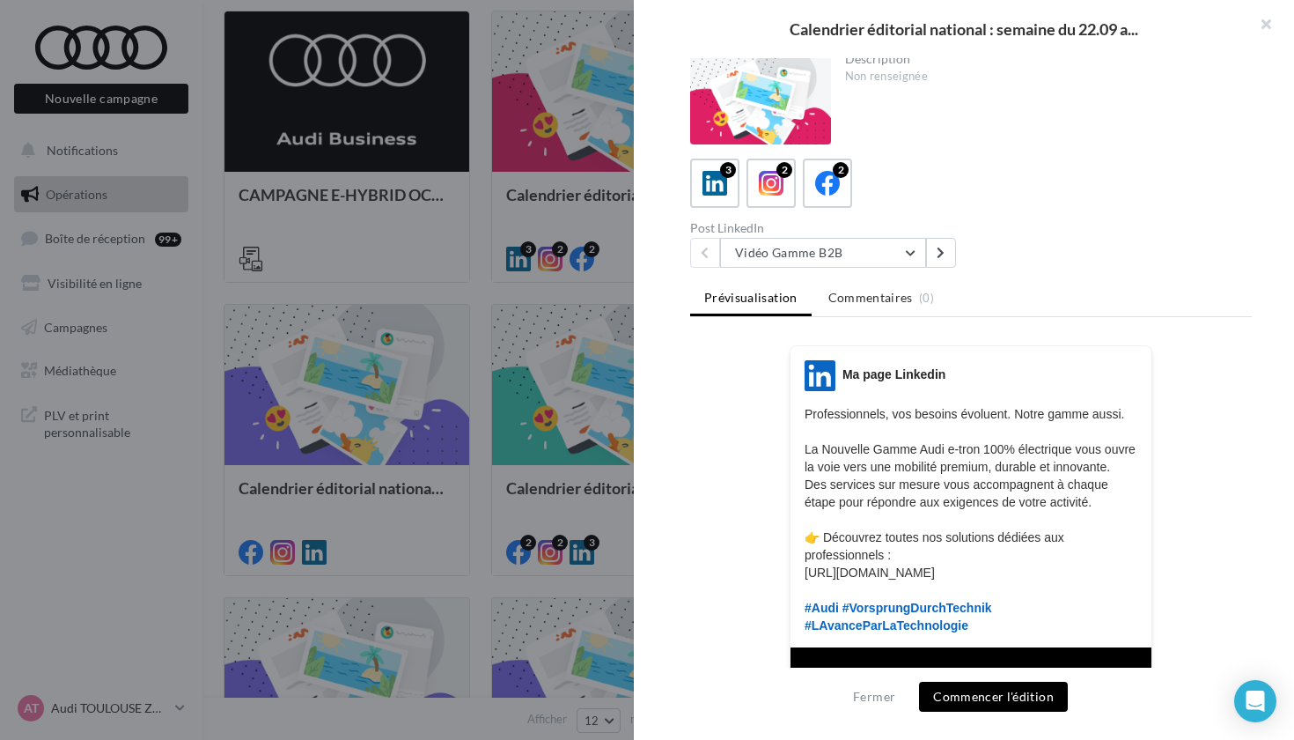
scroll to position [0, 0]
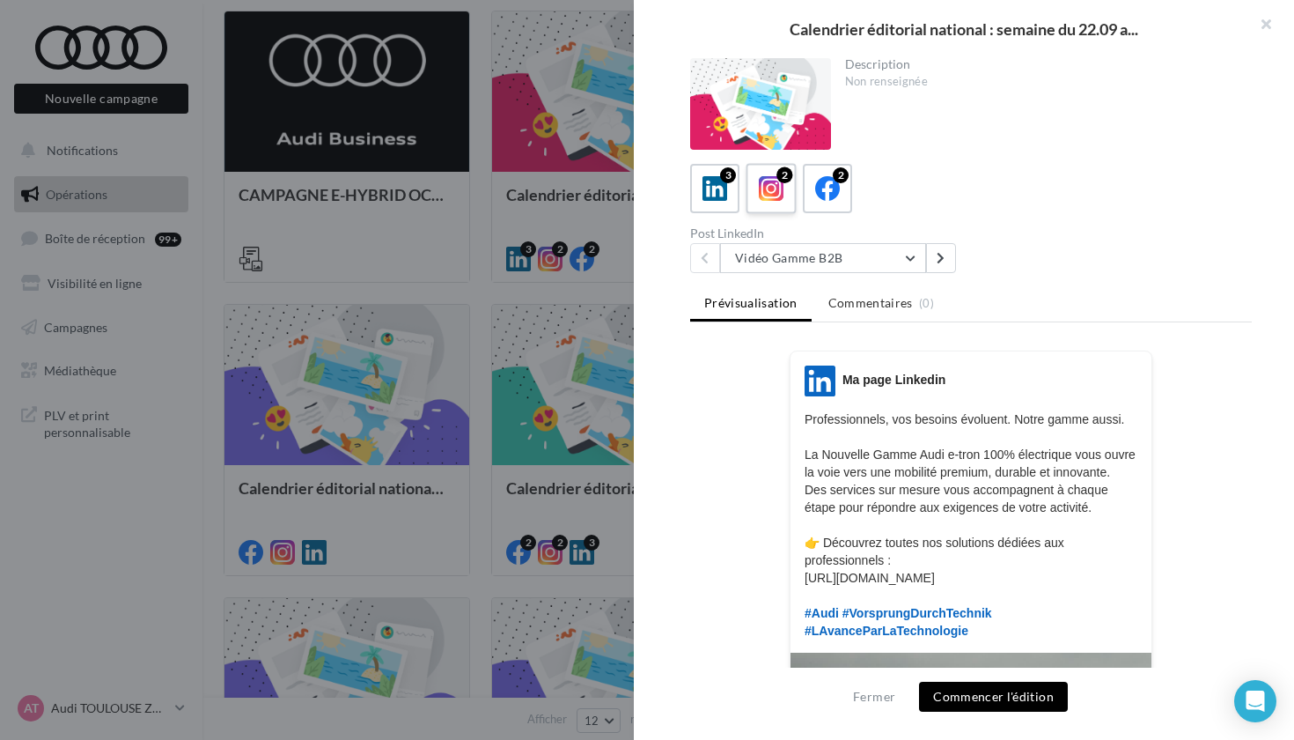
click at [773, 195] on icon at bounding box center [772, 189] width 26 height 26
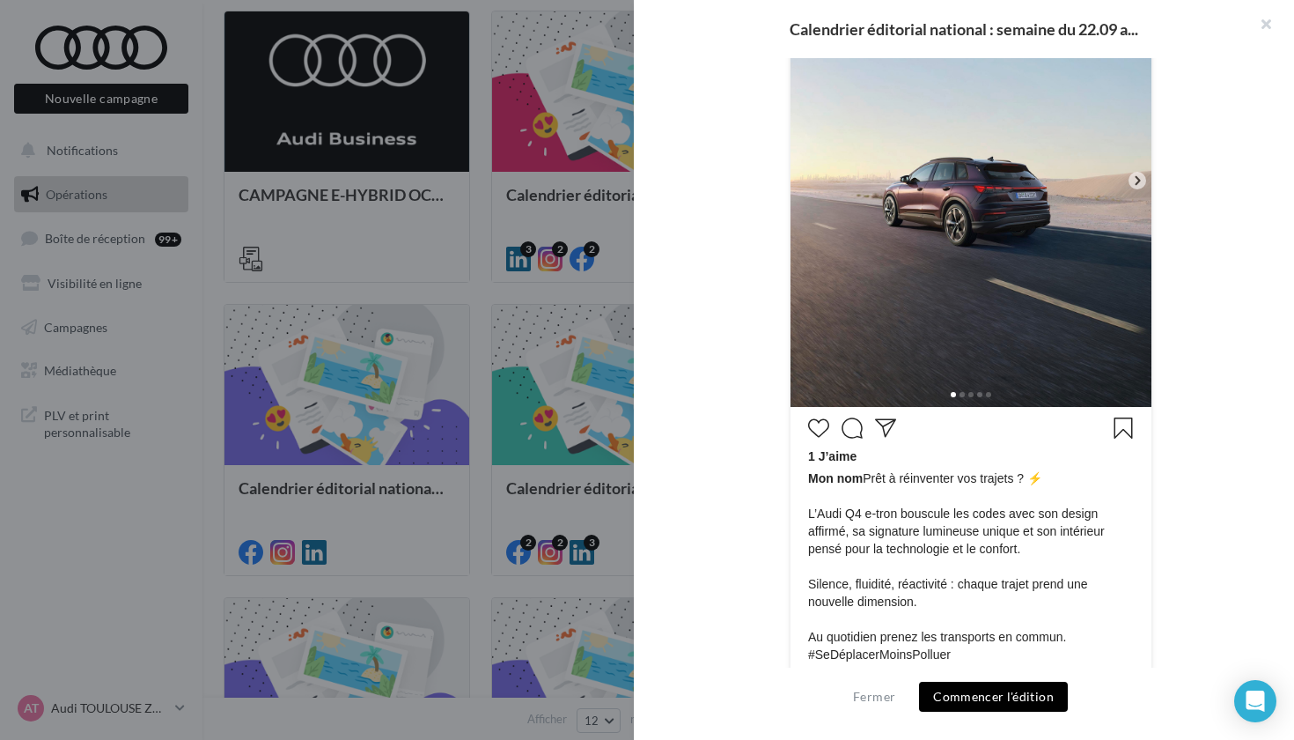
scroll to position [458, 0]
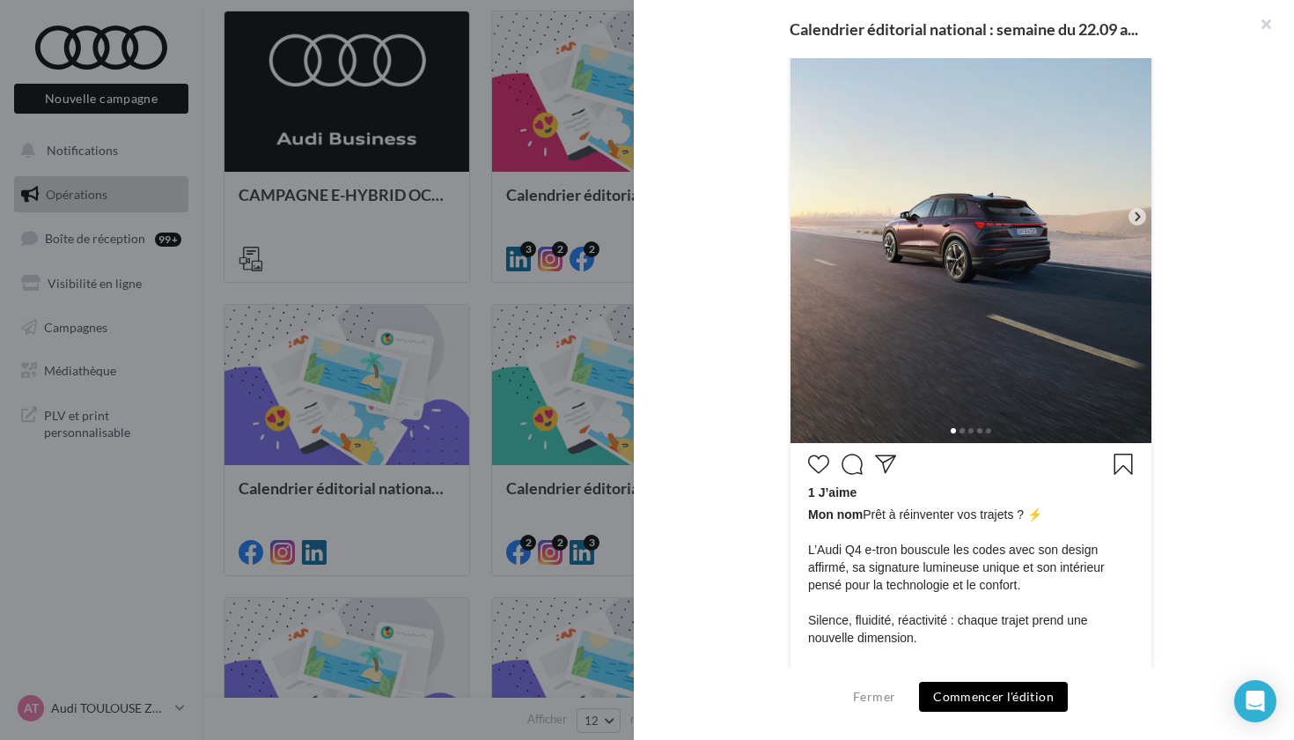
click at [1130, 212] on icon at bounding box center [1138, 217] width 16 height 16
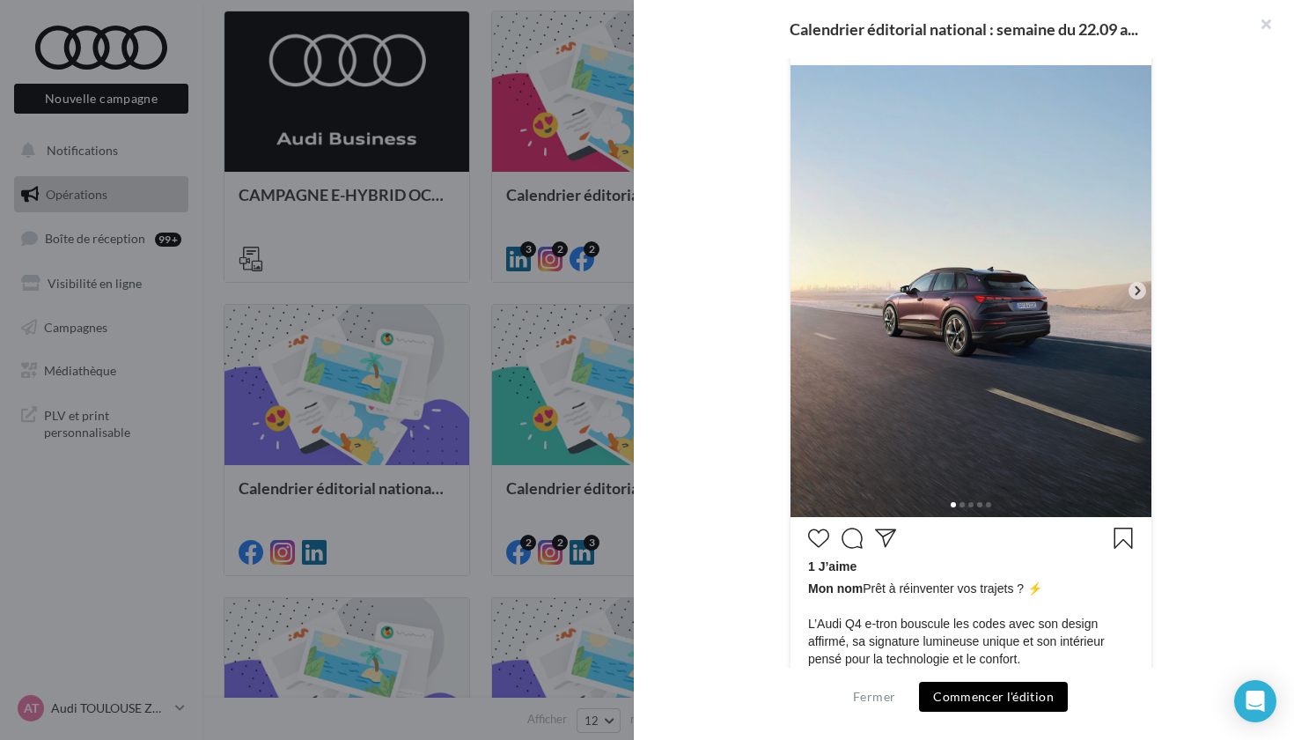
scroll to position [361, 0]
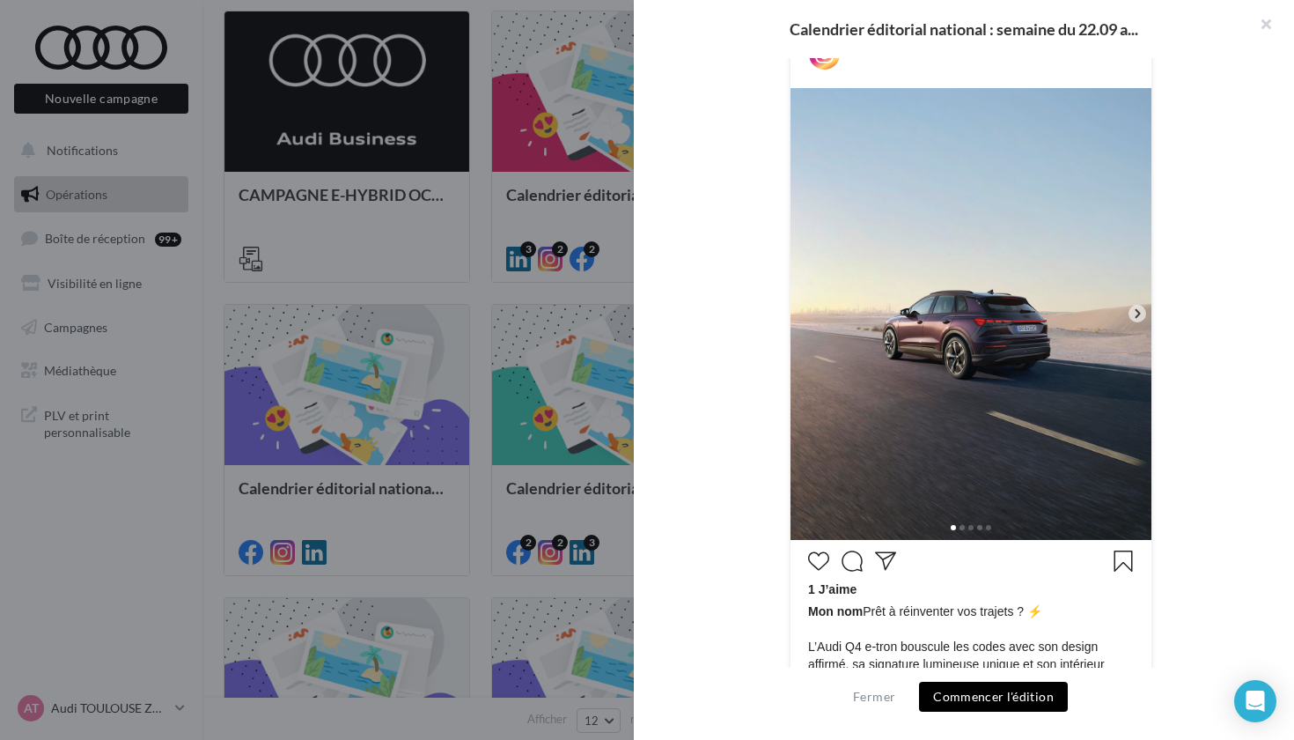
click at [1131, 313] on icon at bounding box center [1138, 314] width 16 height 16
click at [1107, 315] on img at bounding box center [971, 314] width 361 height 452
click at [1130, 313] on icon at bounding box center [1138, 314] width 16 height 16
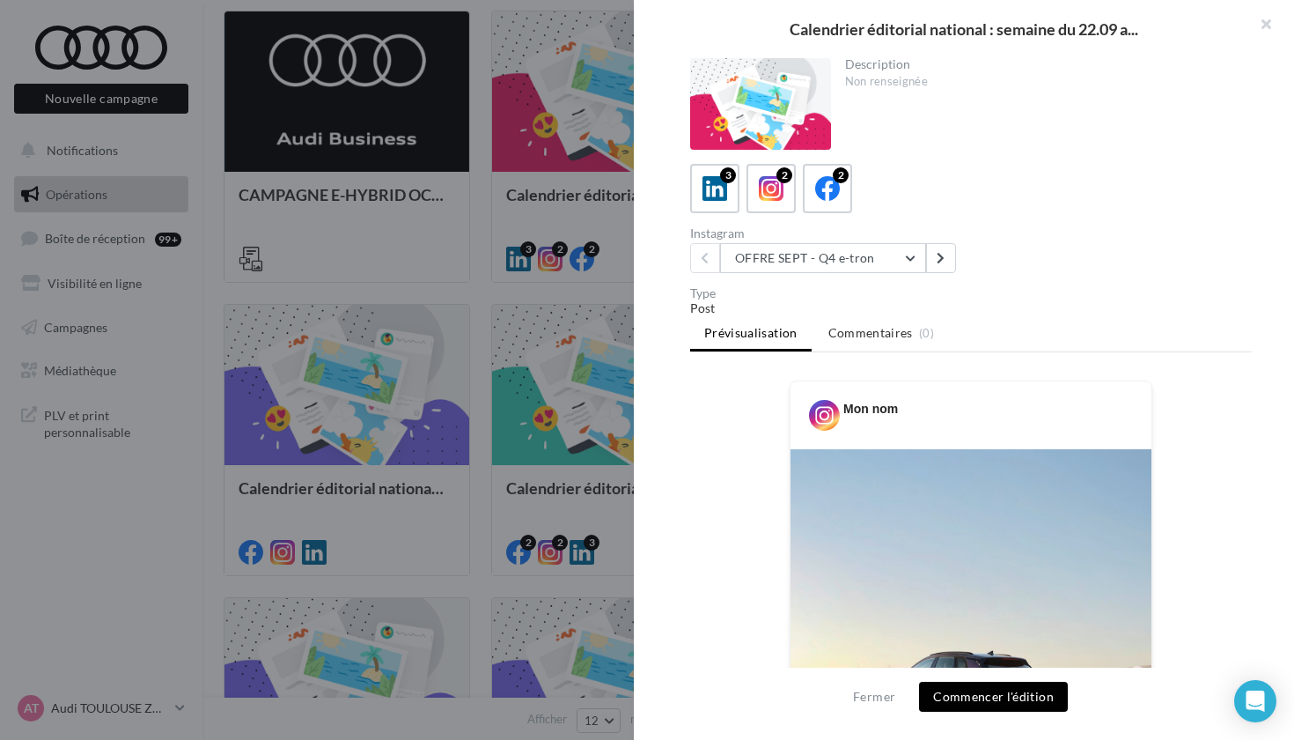
scroll to position [0, 0]
click at [815, 175] on div "2" at bounding box center [828, 189] width 33 height 33
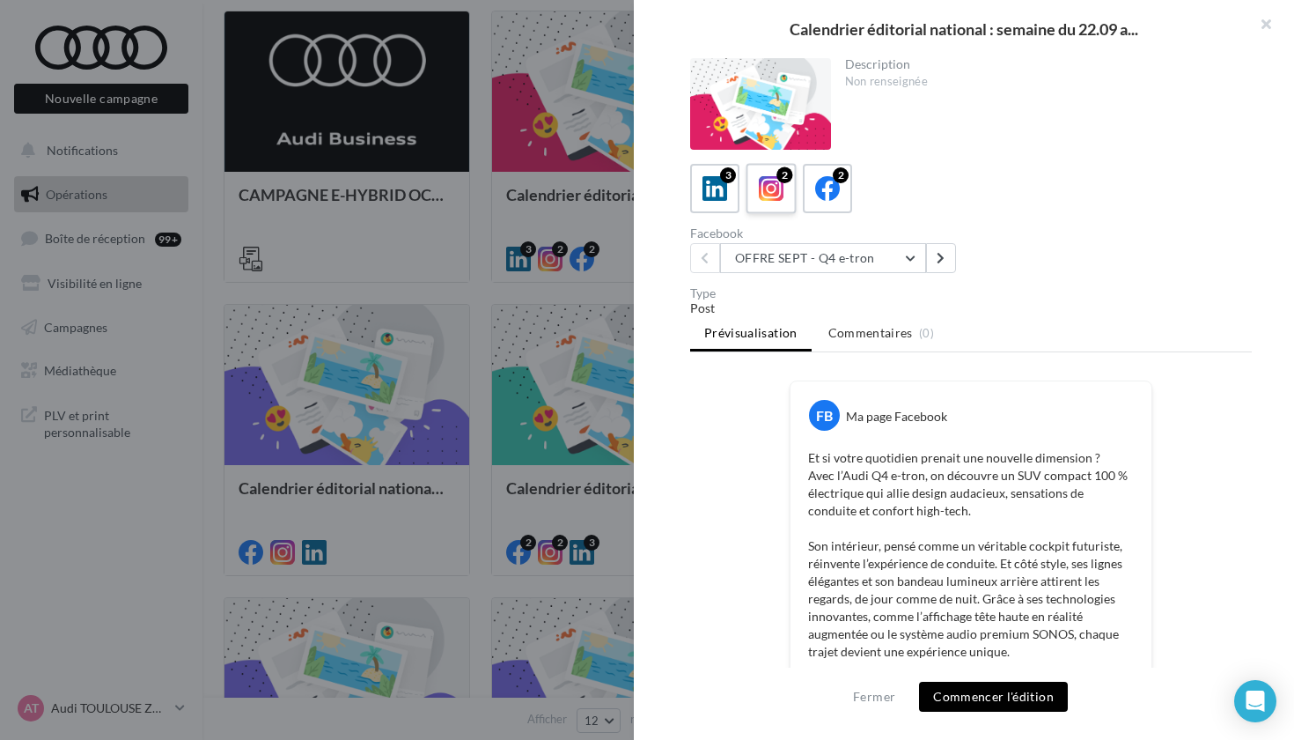
click at [776, 181] on icon at bounding box center [772, 189] width 26 height 26
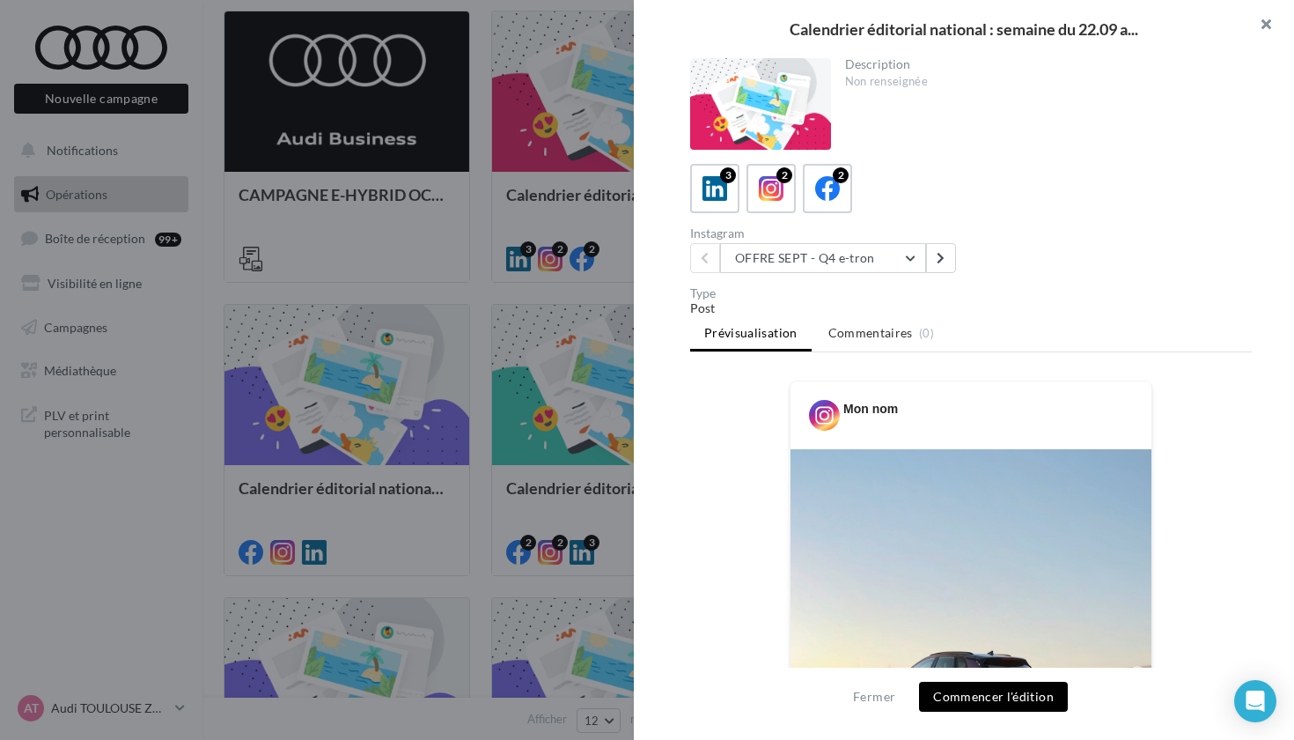
click at [1277, 17] on button "button" at bounding box center [1259, 26] width 70 height 53
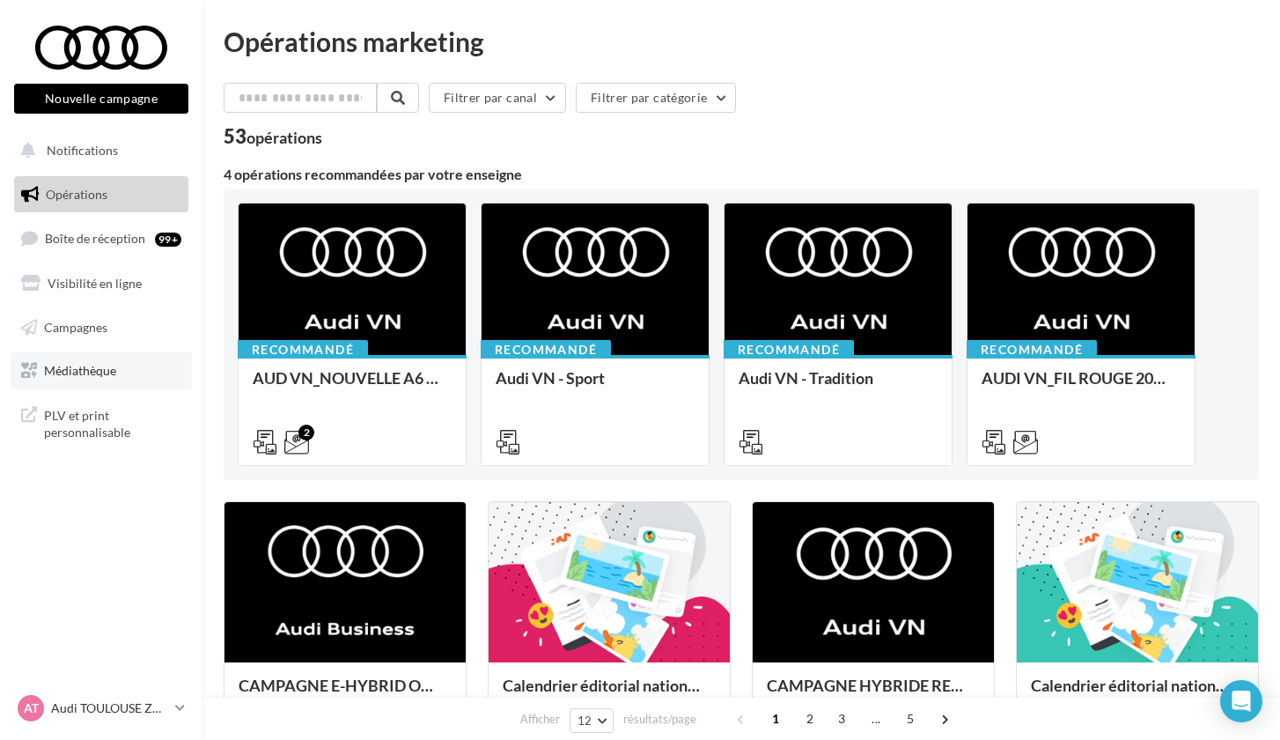
click at [162, 359] on link "Médiathèque" at bounding box center [101, 370] width 181 height 37
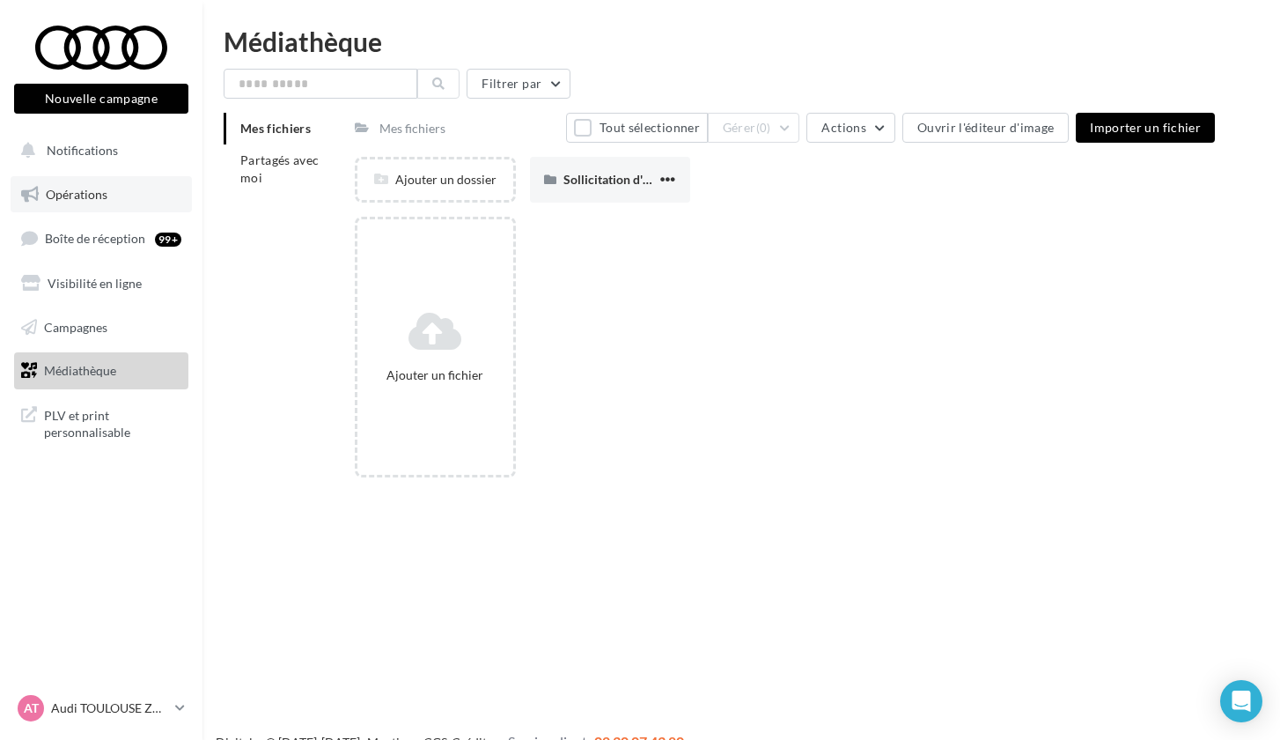
click at [85, 193] on span "Opérations" at bounding box center [77, 194] width 62 height 15
